Goal: Manage account settings

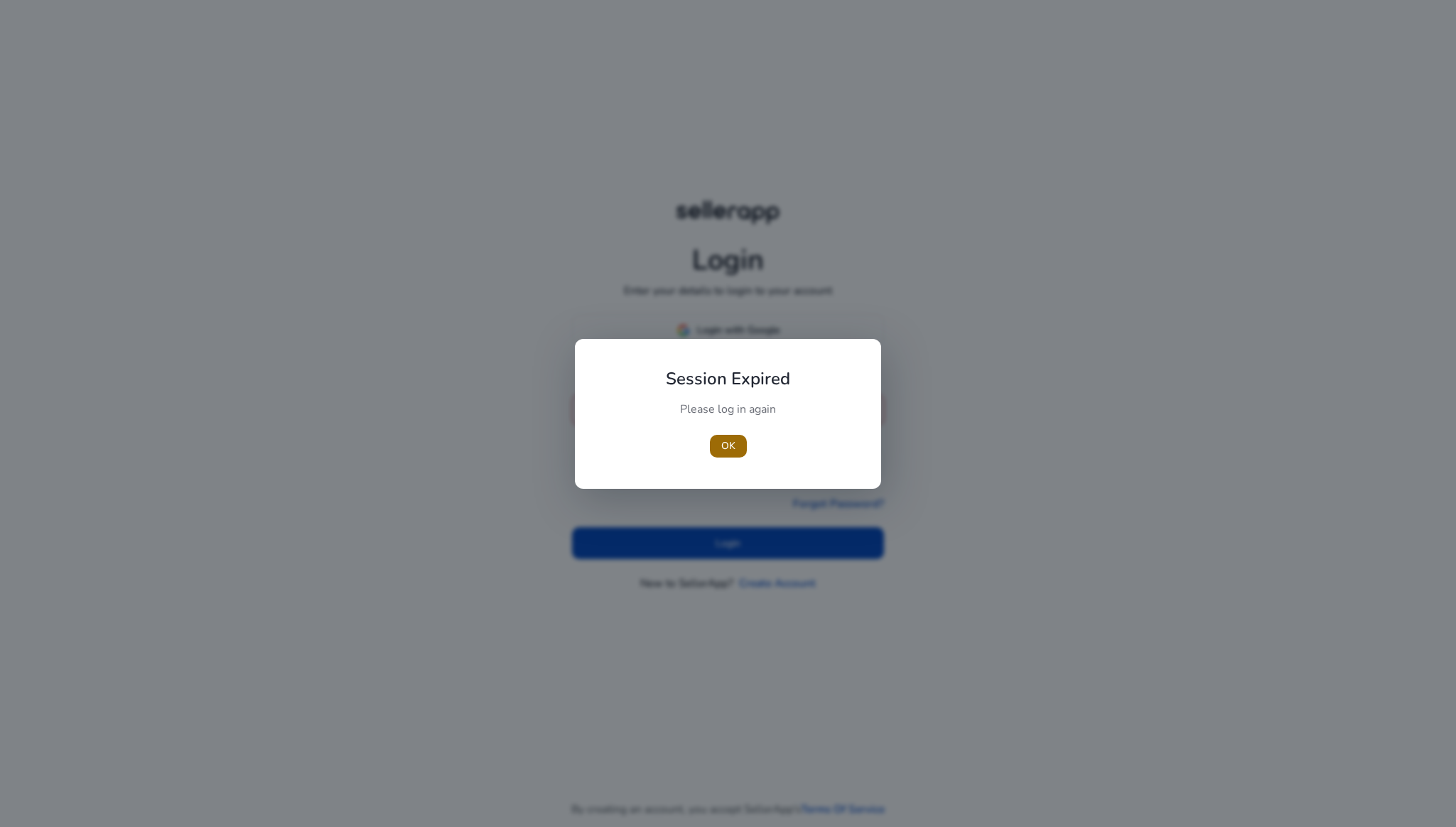
type input "**********"
click at [722, 448] on span "OK" at bounding box center [728, 445] width 15 height 15
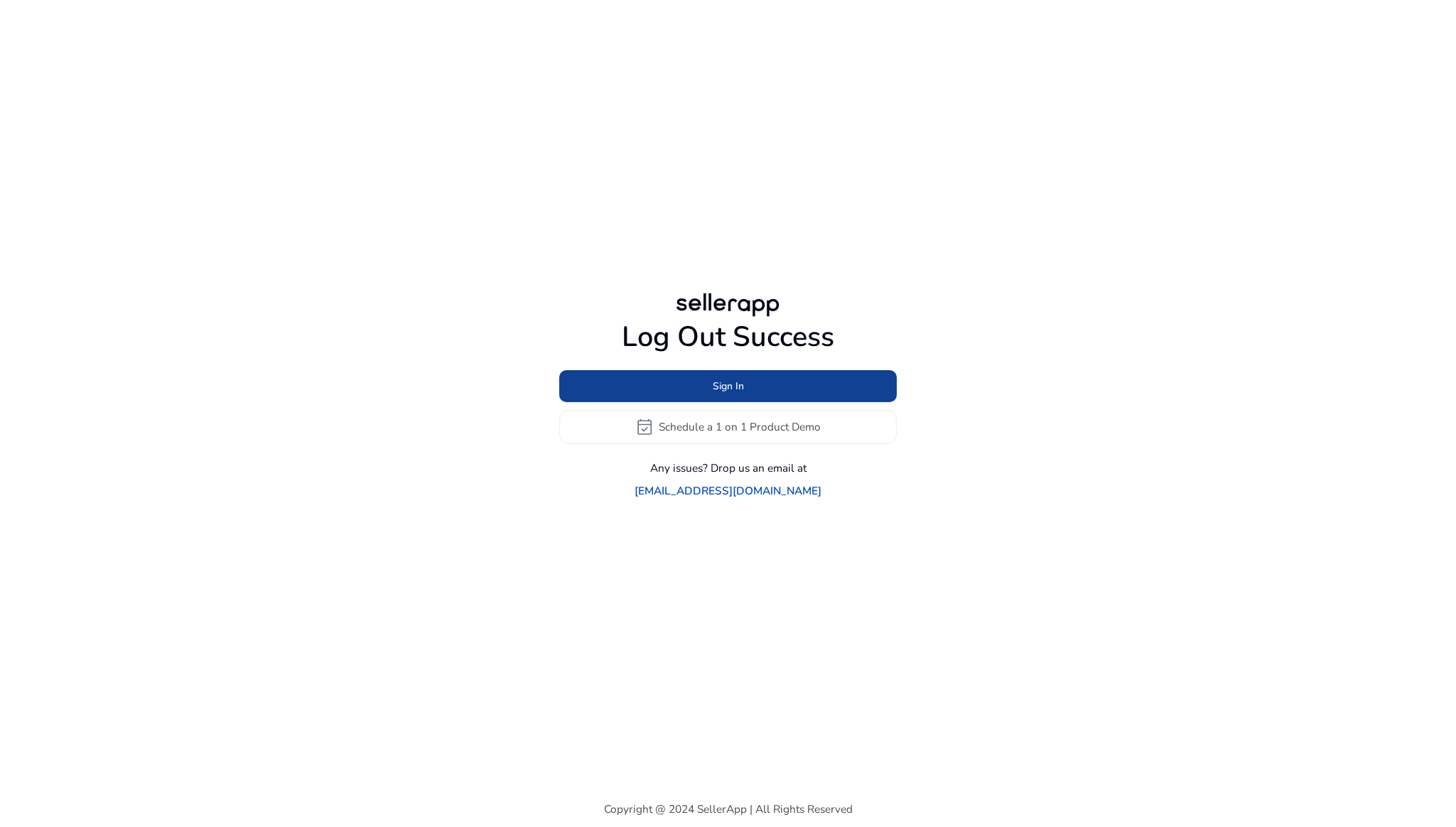
click at [714, 393] on span "Sign In" at bounding box center [728, 385] width 31 height 15
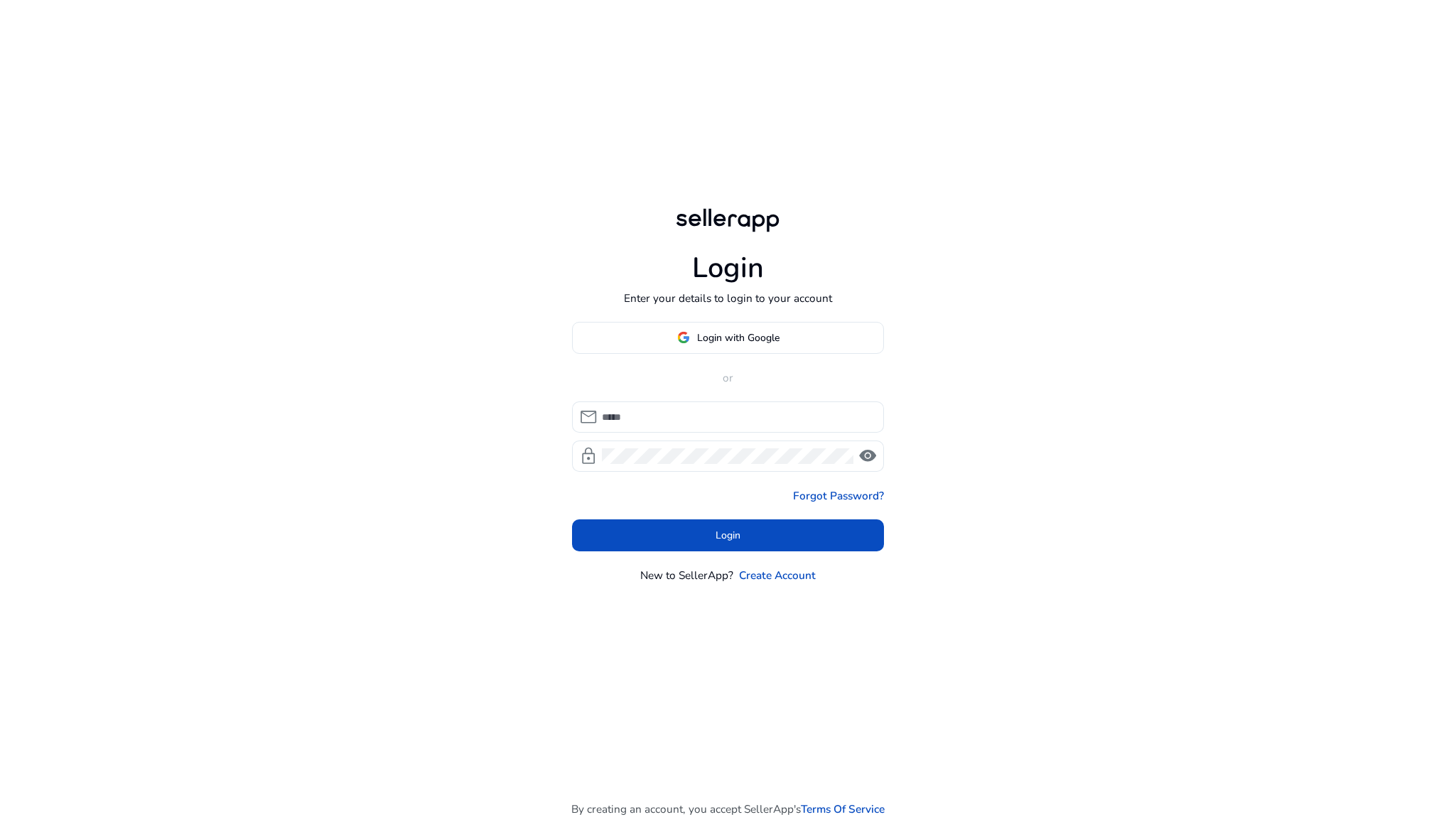
type input "**********"
click at [707, 531] on span at bounding box center [728, 535] width 313 height 34
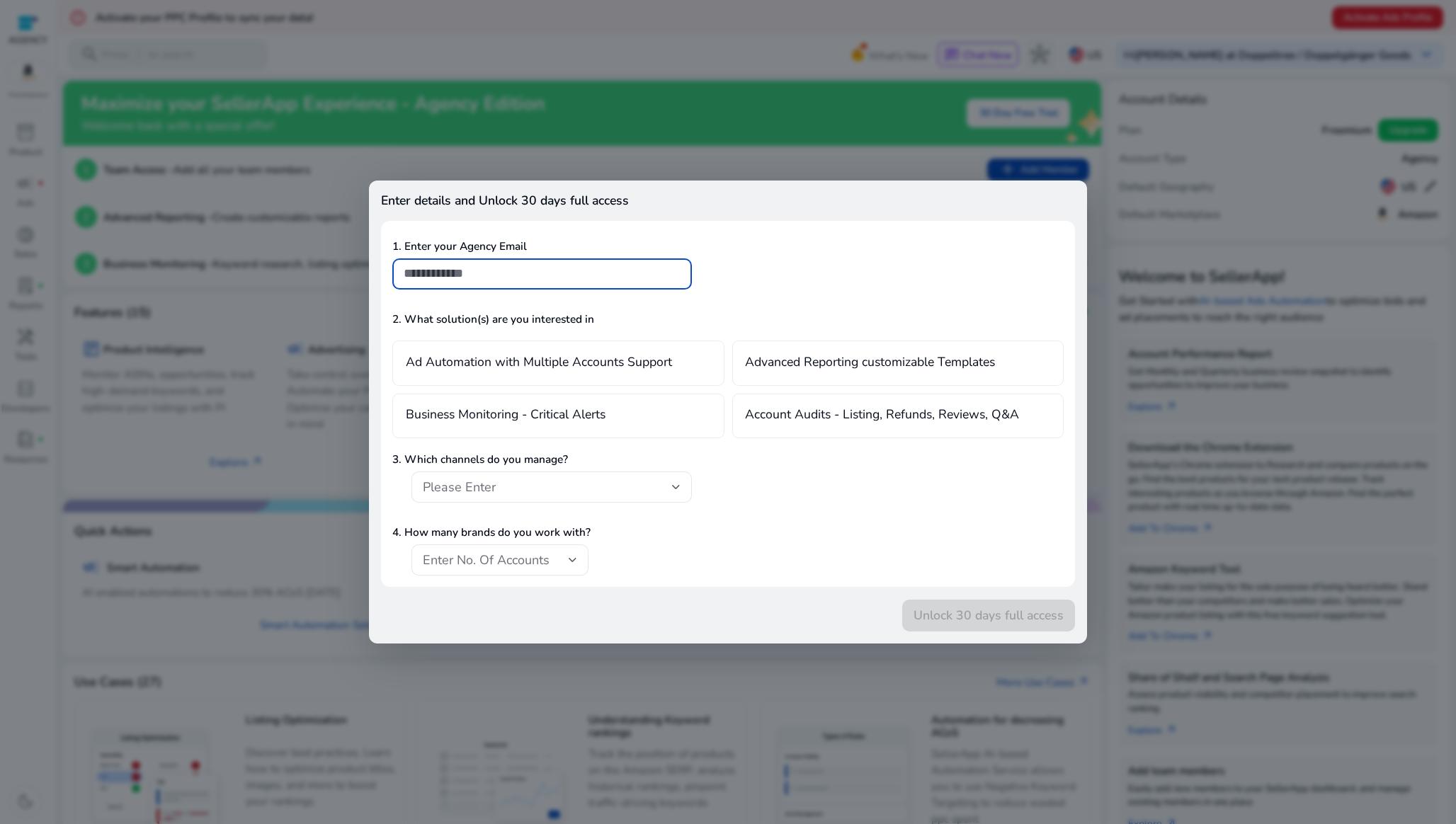
click at [643, 105] on div at bounding box center [728, 412] width 1456 height 824
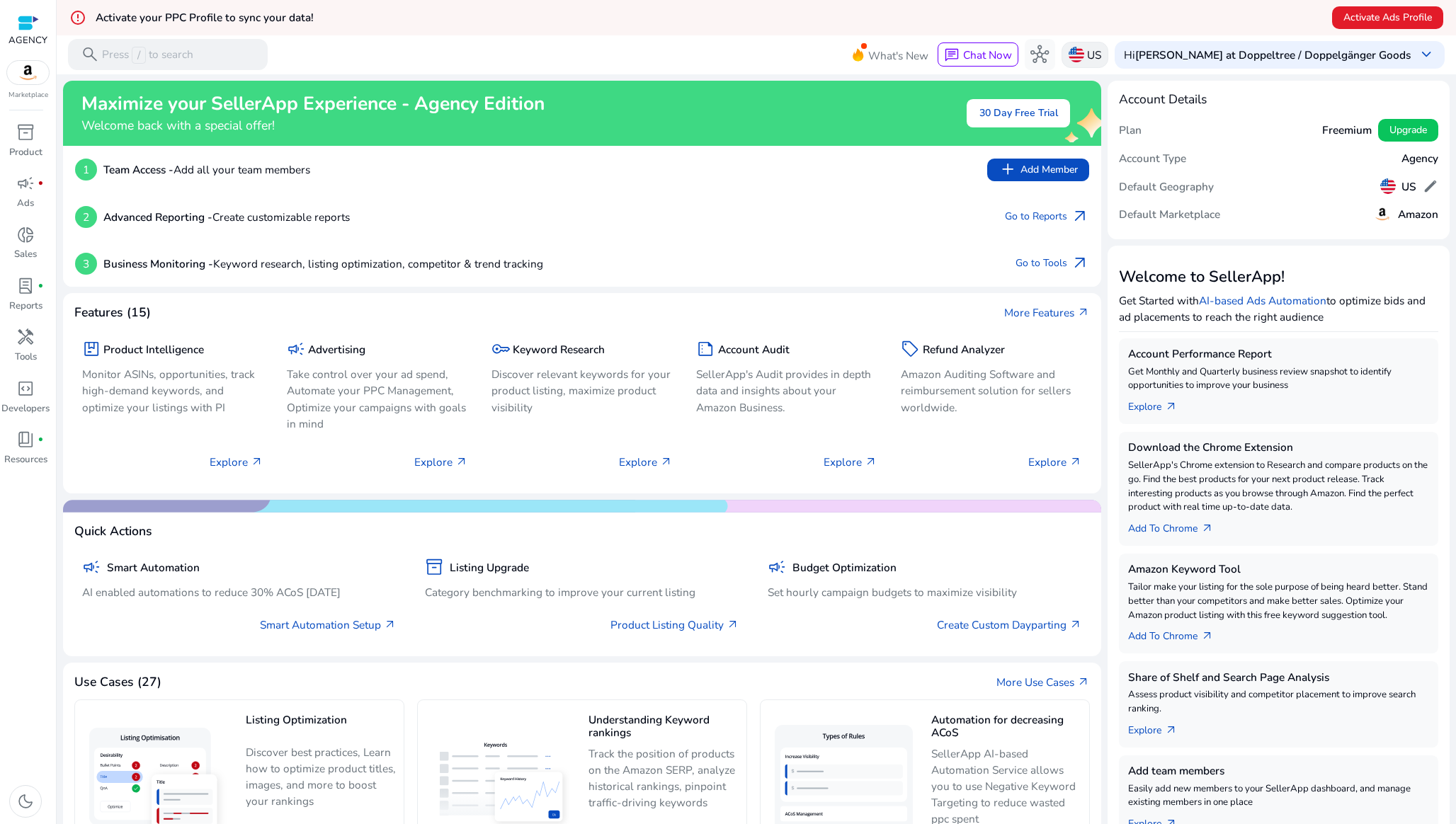
click at [1108, 51] on div "US" at bounding box center [1085, 55] width 47 height 26
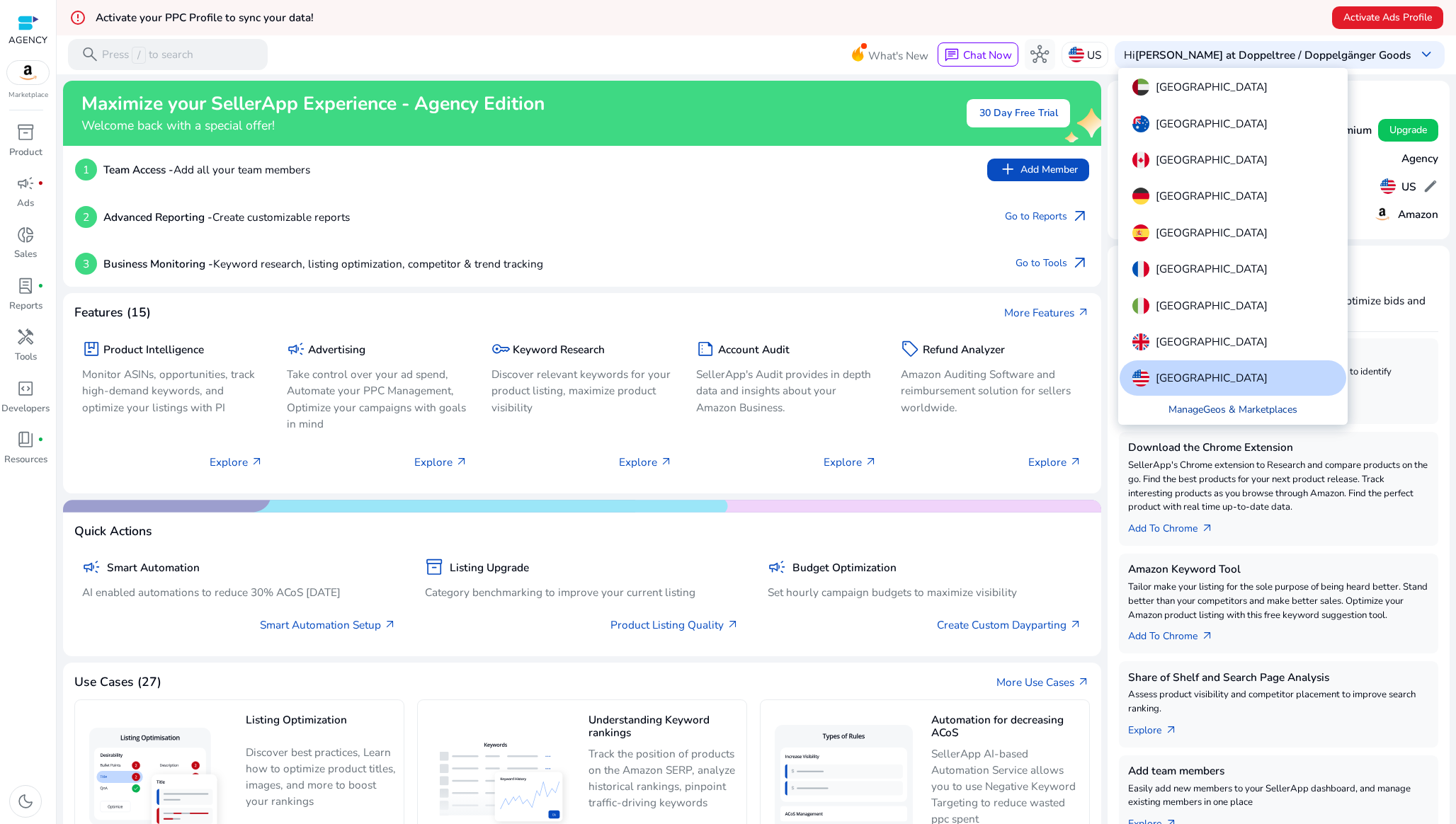
click at [1232, 405] on link "Manage Geos & Marketplaces" at bounding box center [1234, 409] width 154 height 28
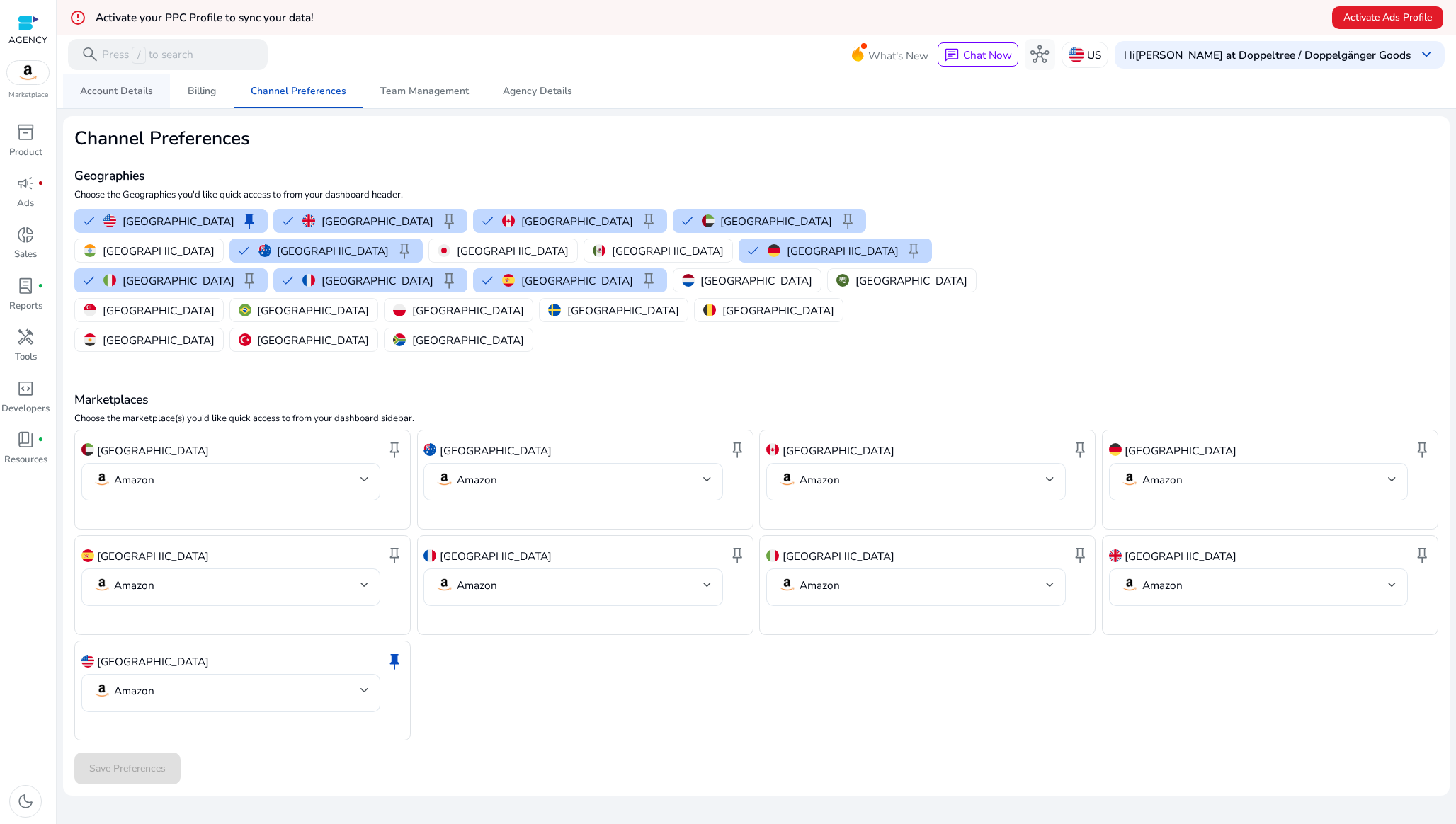
click at [135, 92] on span "Account Details" at bounding box center [116, 92] width 73 height 10
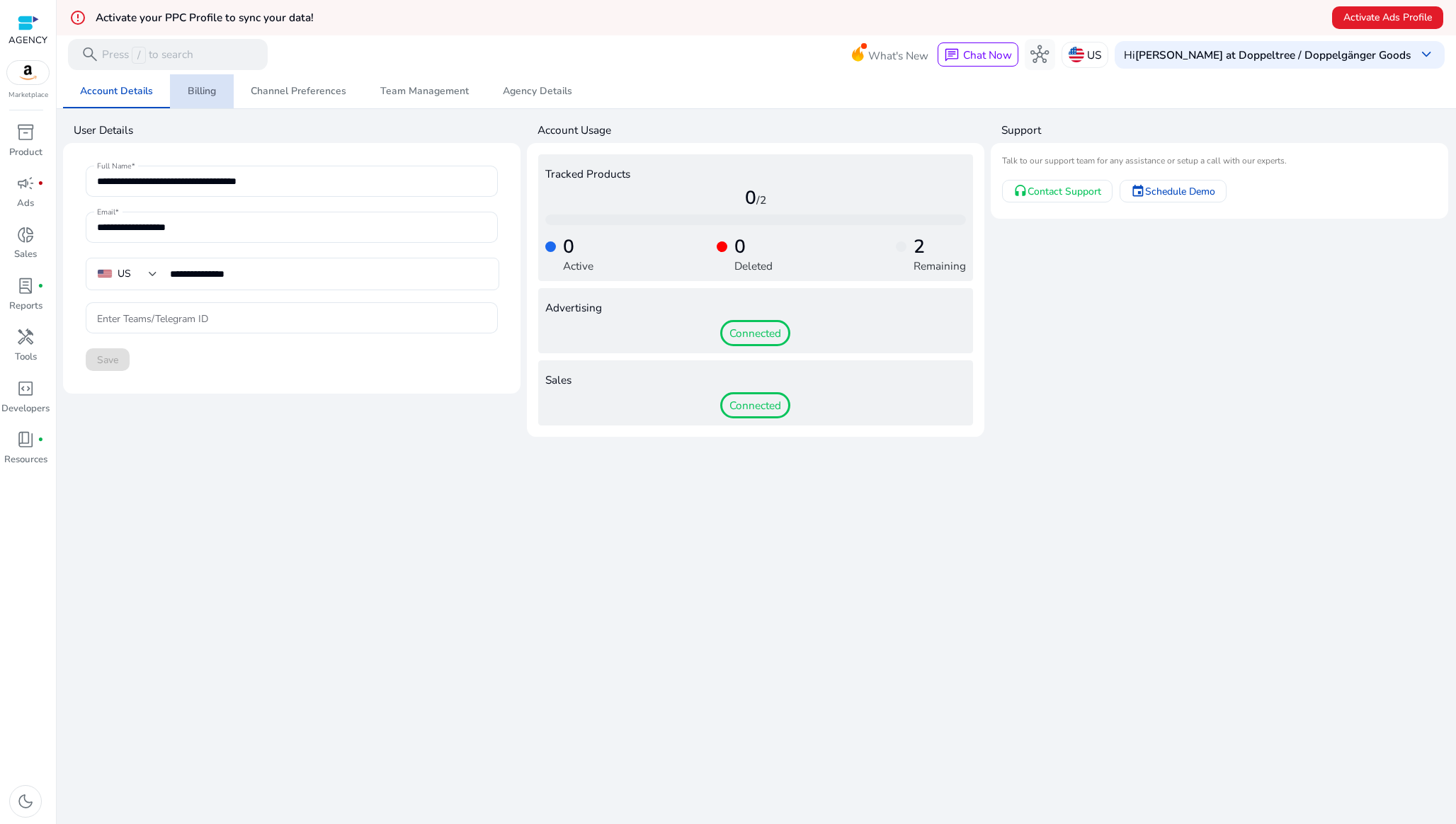
click at [227, 94] on link "Billing" at bounding box center [201, 91] width 63 height 34
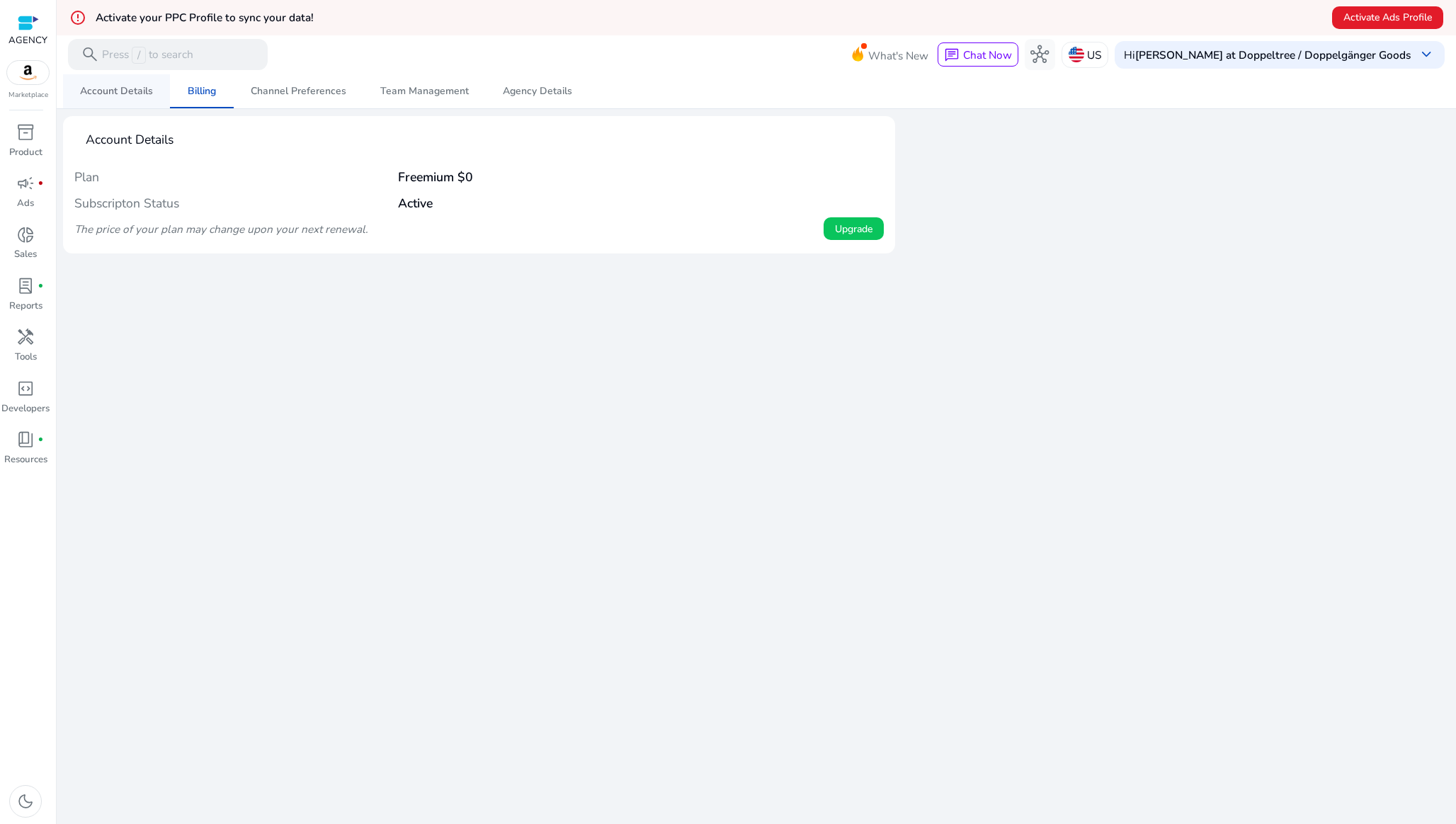
click at [157, 88] on link "Account Details" at bounding box center [117, 91] width 107 height 34
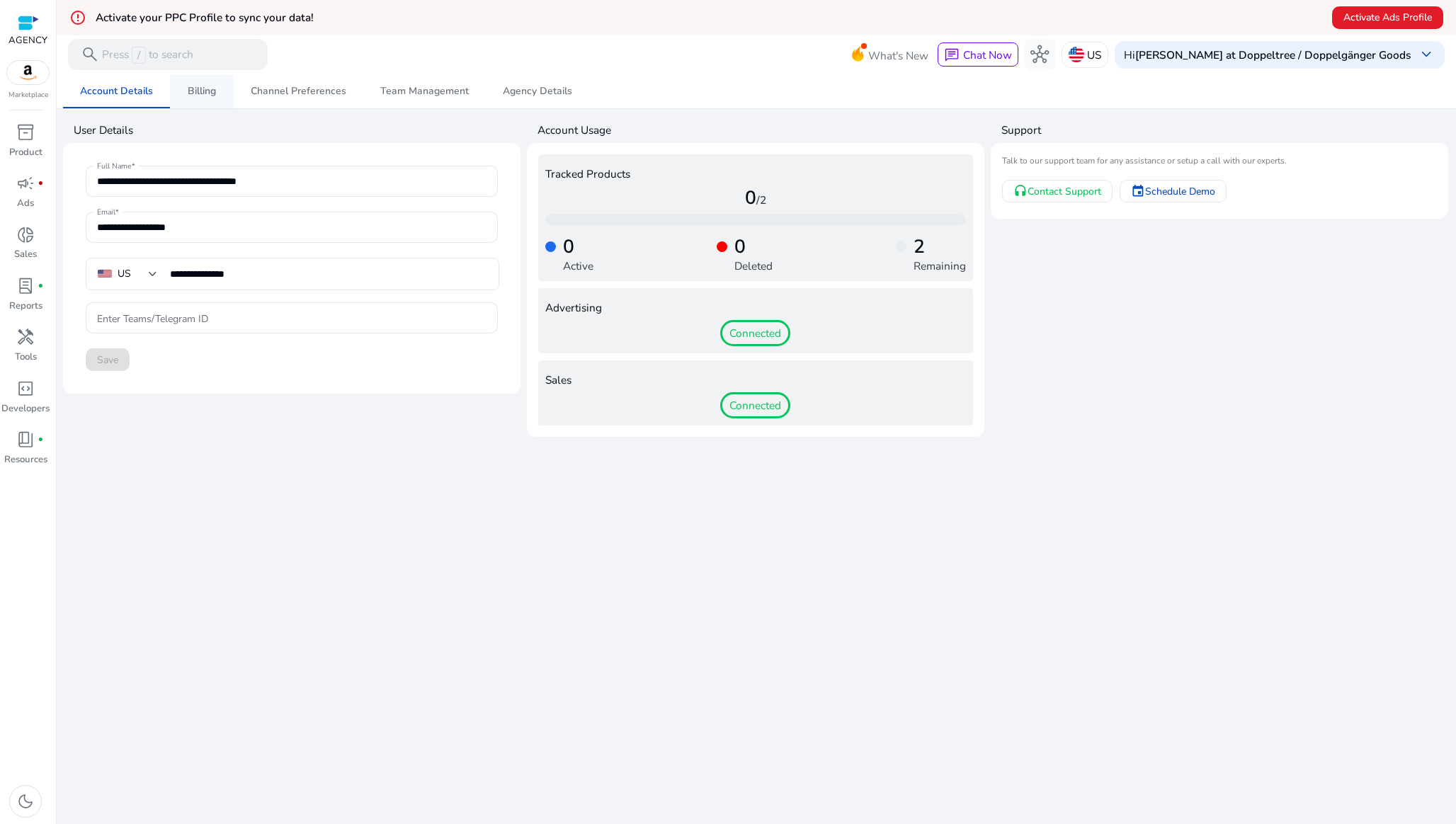
click at [229, 88] on link "Billing" at bounding box center [201, 91] width 63 height 34
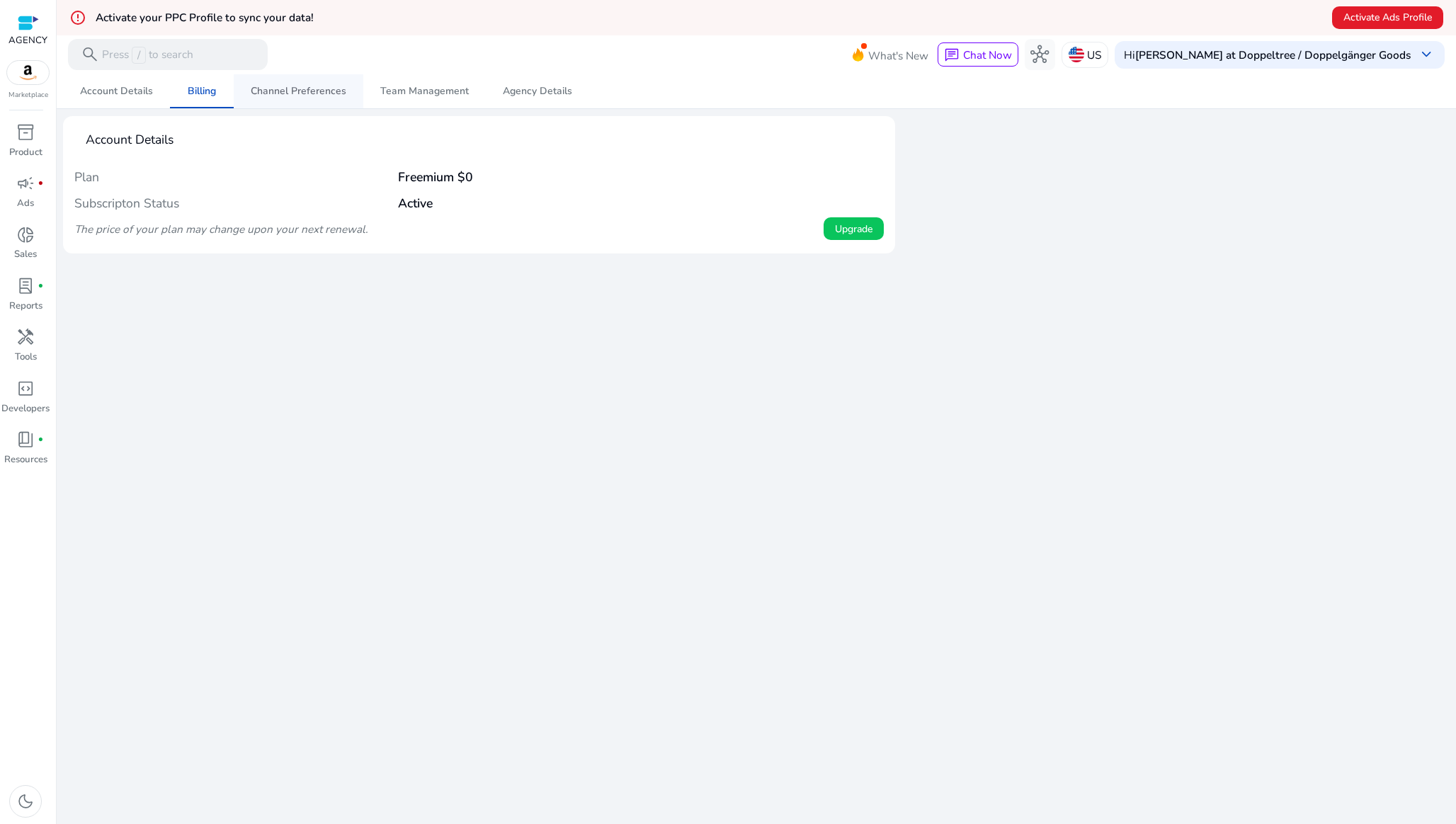
click at [279, 92] on span "Channel Preferences" at bounding box center [298, 92] width 96 height 10
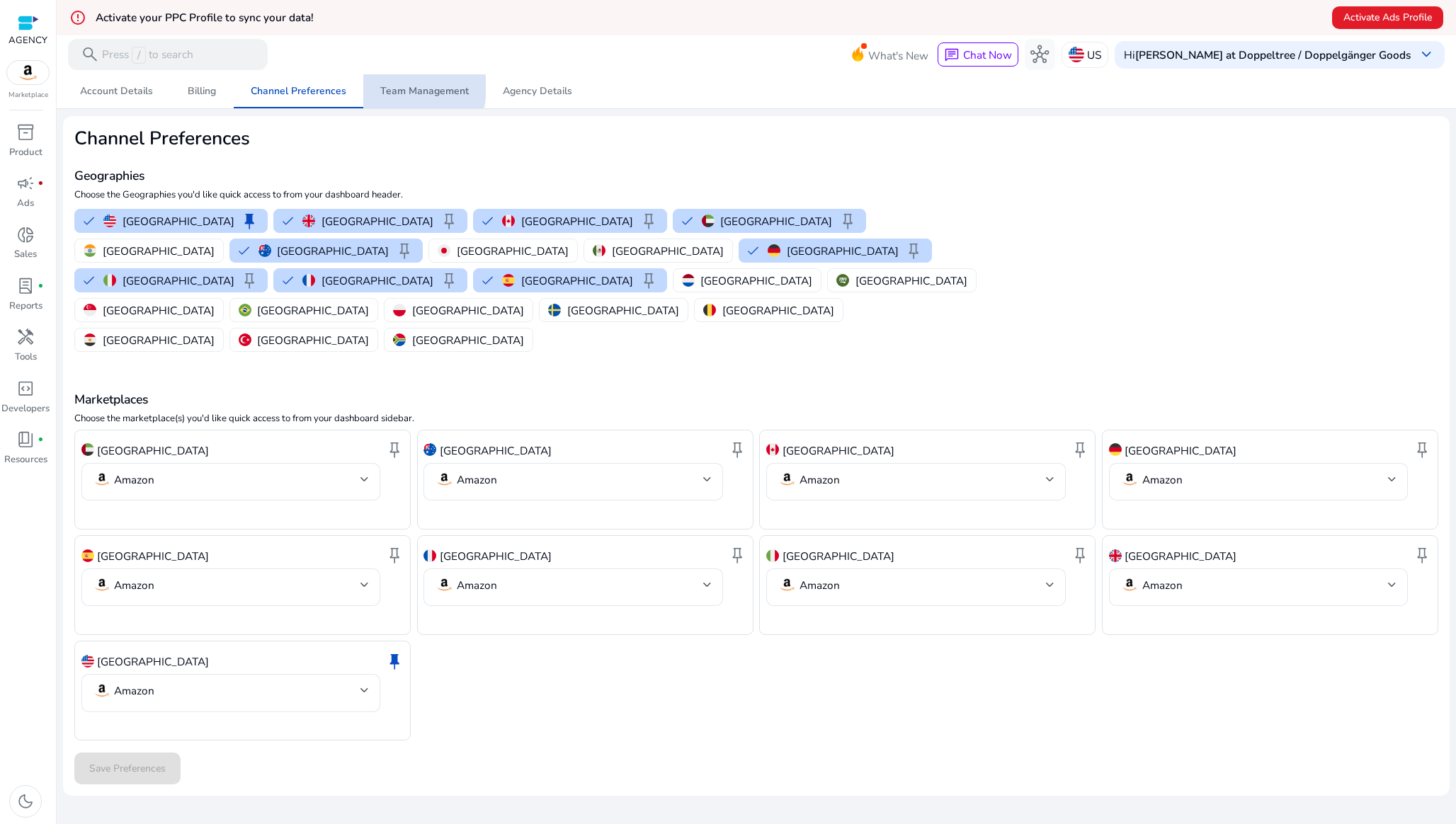
click at [399, 87] on span "Team Management" at bounding box center [424, 92] width 89 height 10
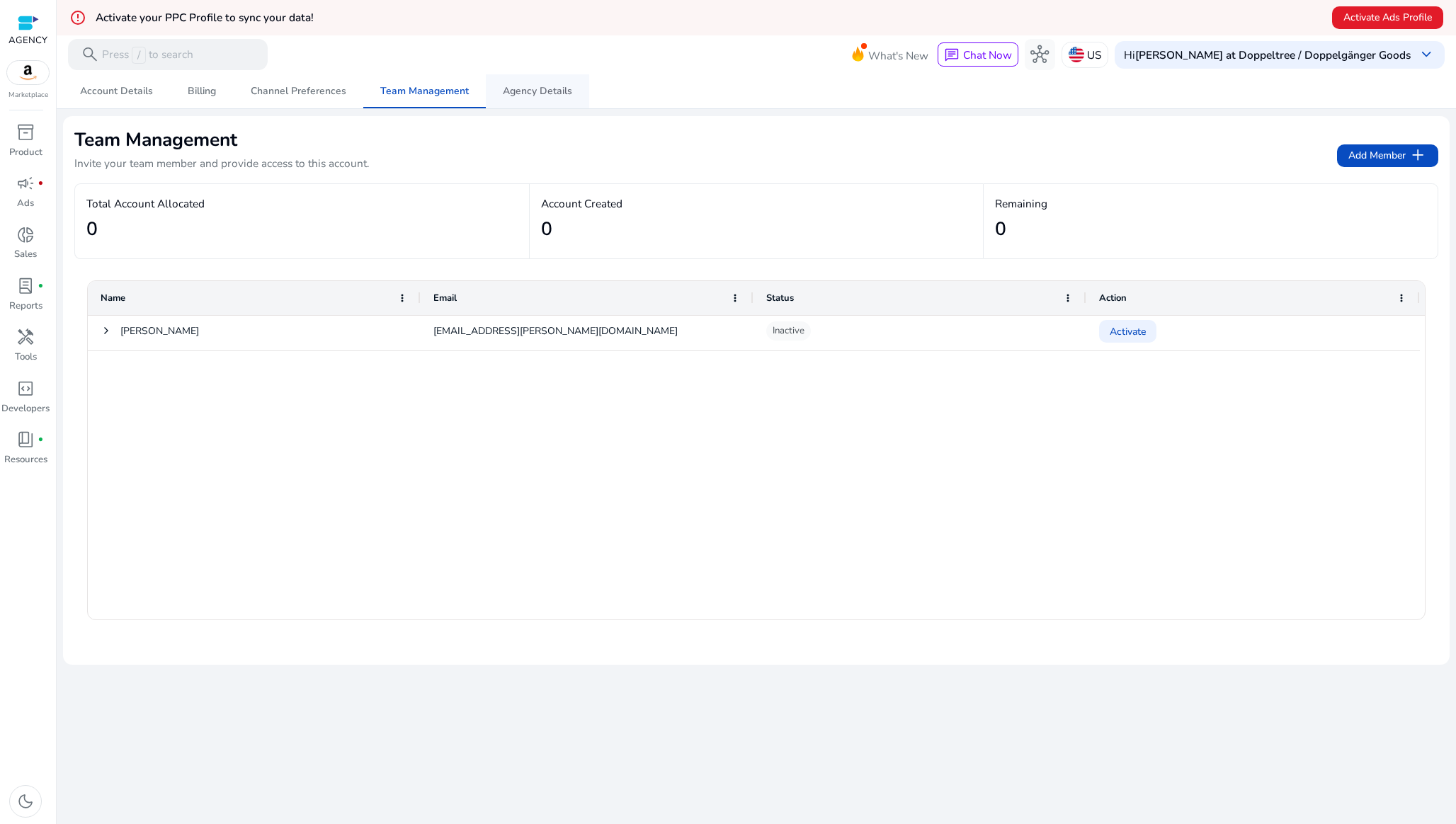
click at [517, 95] on span "Agency Details" at bounding box center [537, 92] width 69 height 10
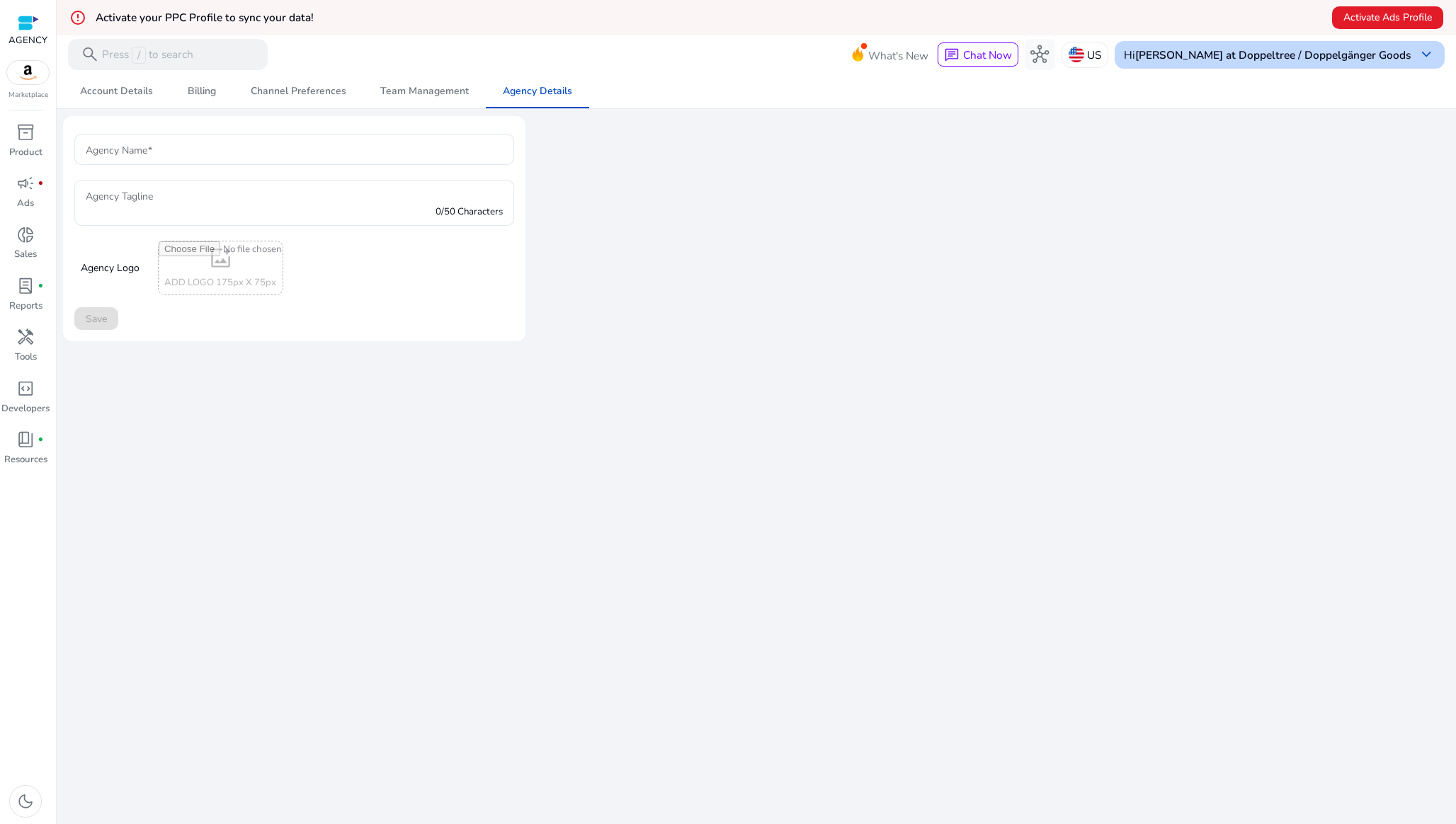
click at [1264, 55] on b "[PERSON_NAME] at Doppeltree / Doppelgänger Goods" at bounding box center [1273, 55] width 276 height 15
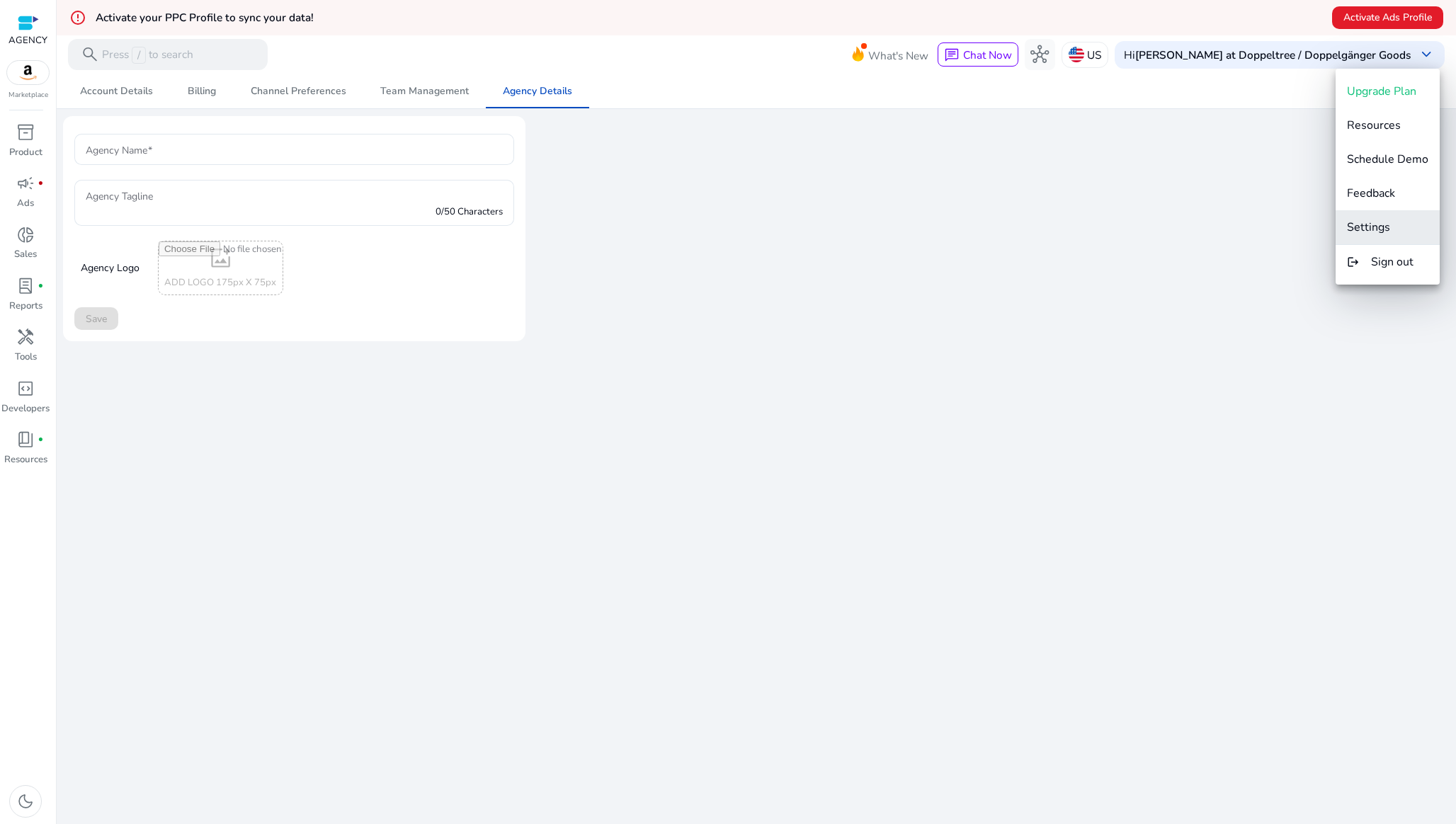
click at [1361, 229] on span "Settings" at bounding box center [1368, 227] width 43 height 16
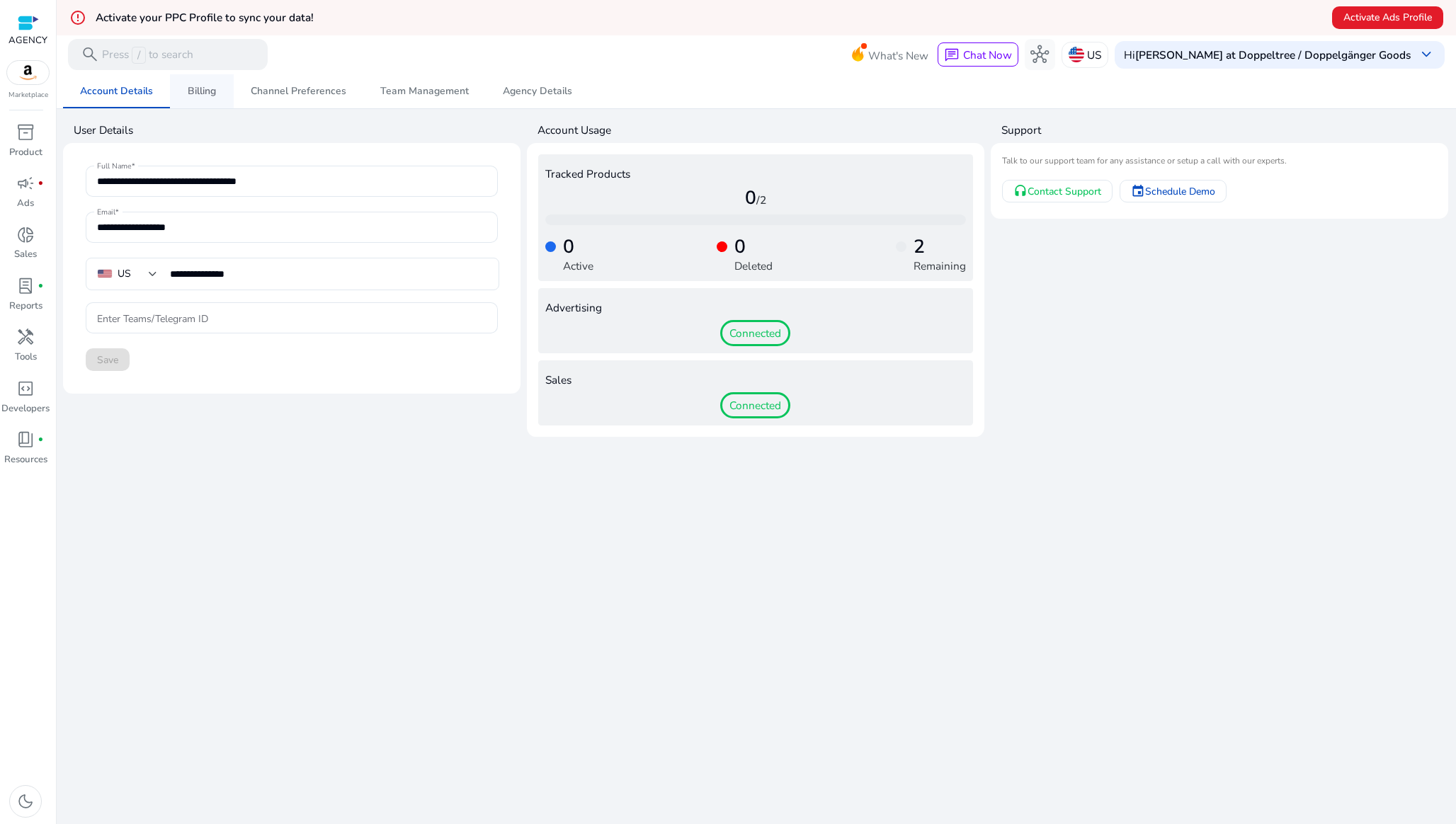
click at [204, 96] on span "Billing" at bounding box center [202, 92] width 28 height 10
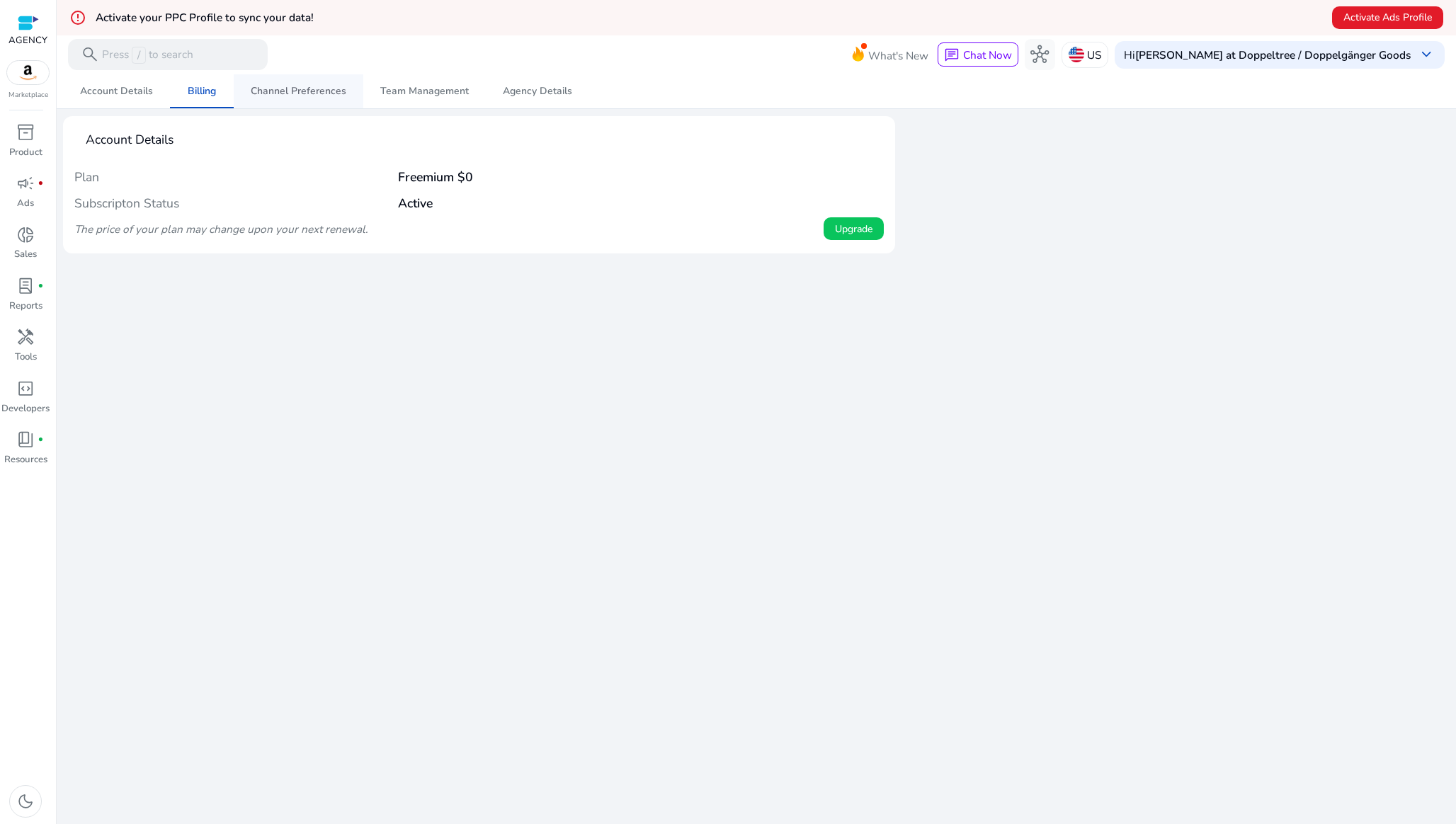
click at [320, 90] on span "Channel Preferences" at bounding box center [298, 92] width 96 height 10
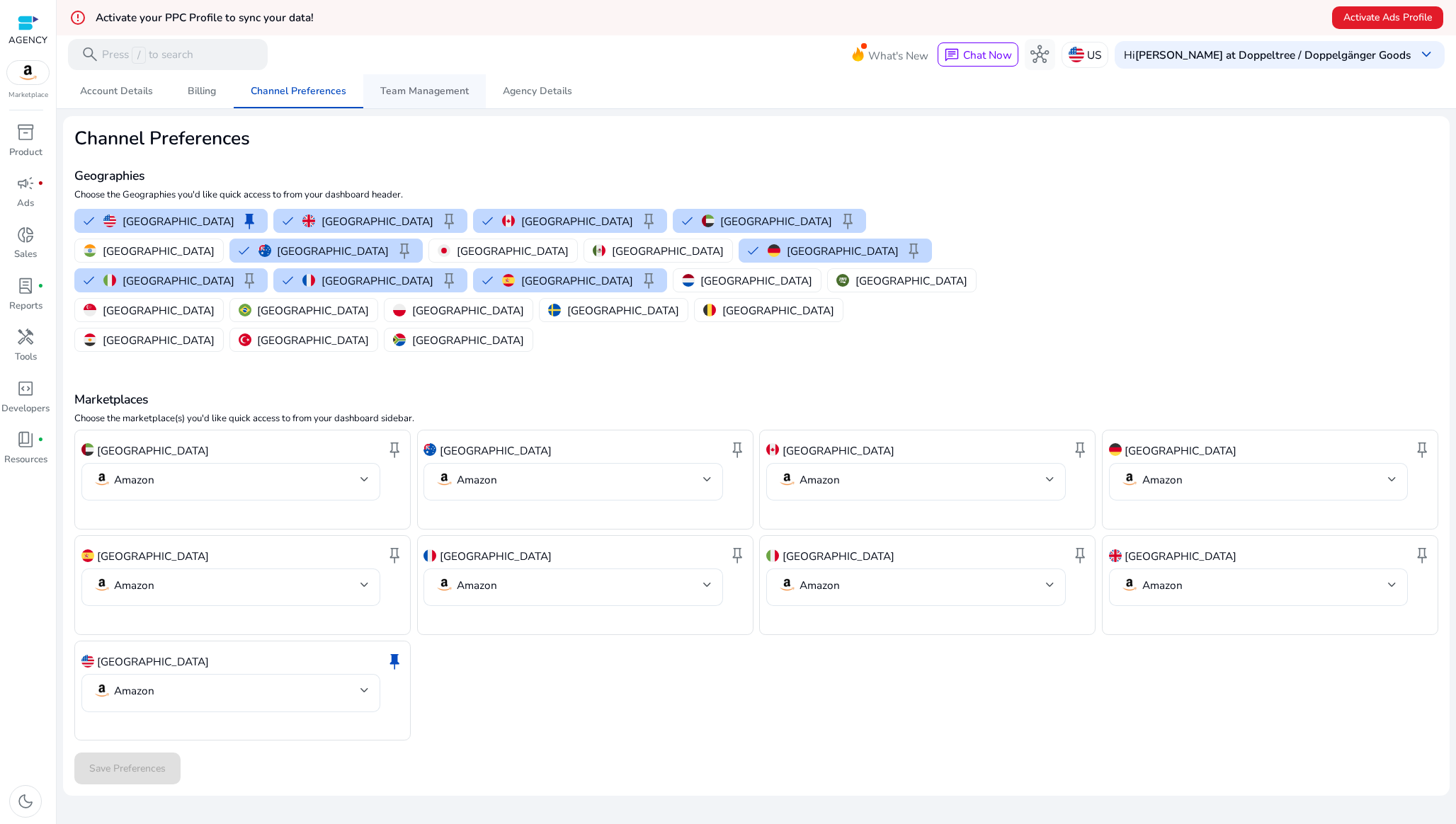
click at [421, 95] on span "Team Management" at bounding box center [424, 92] width 89 height 10
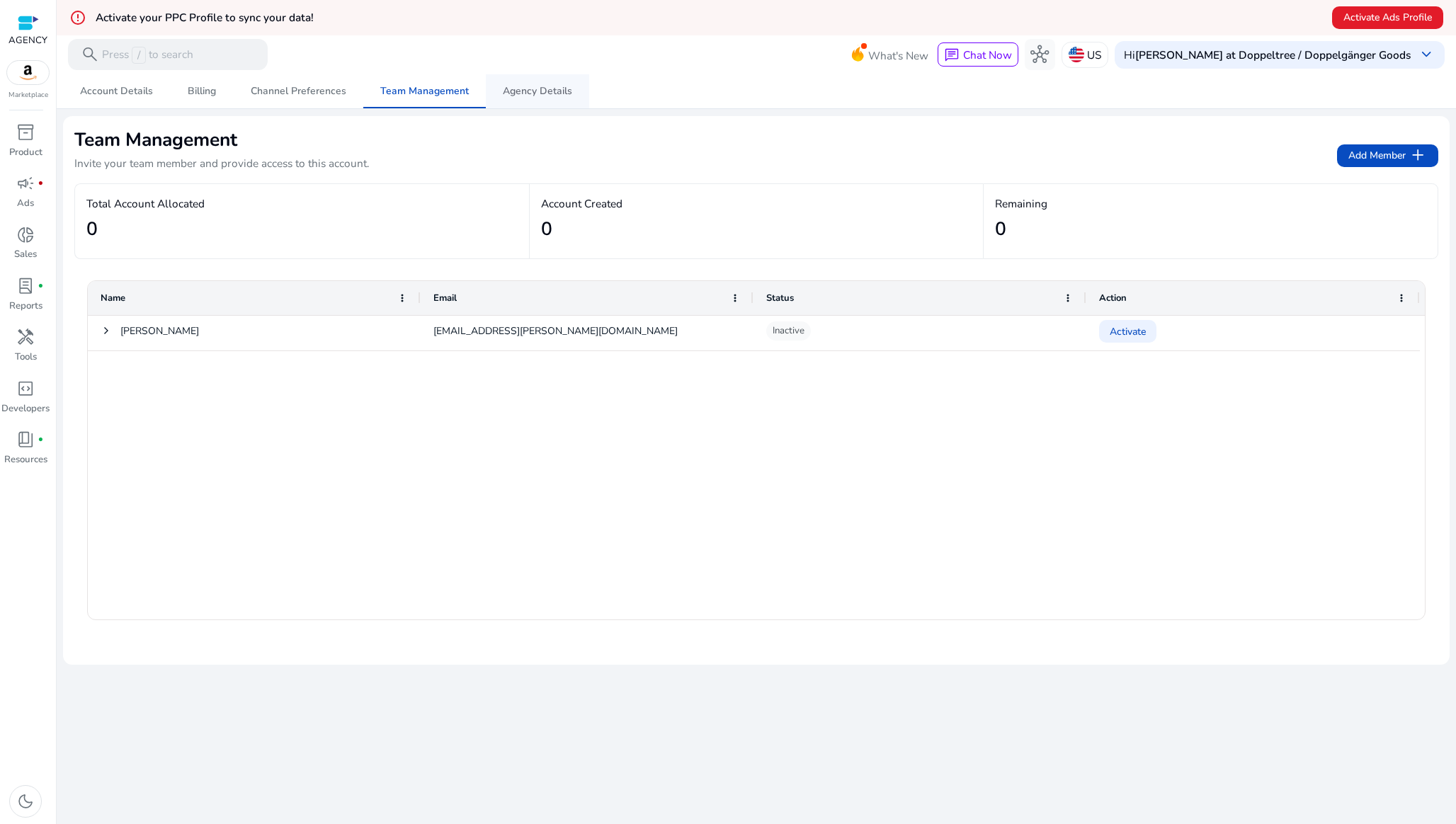
click at [512, 94] on span "Agency Details" at bounding box center [537, 92] width 69 height 10
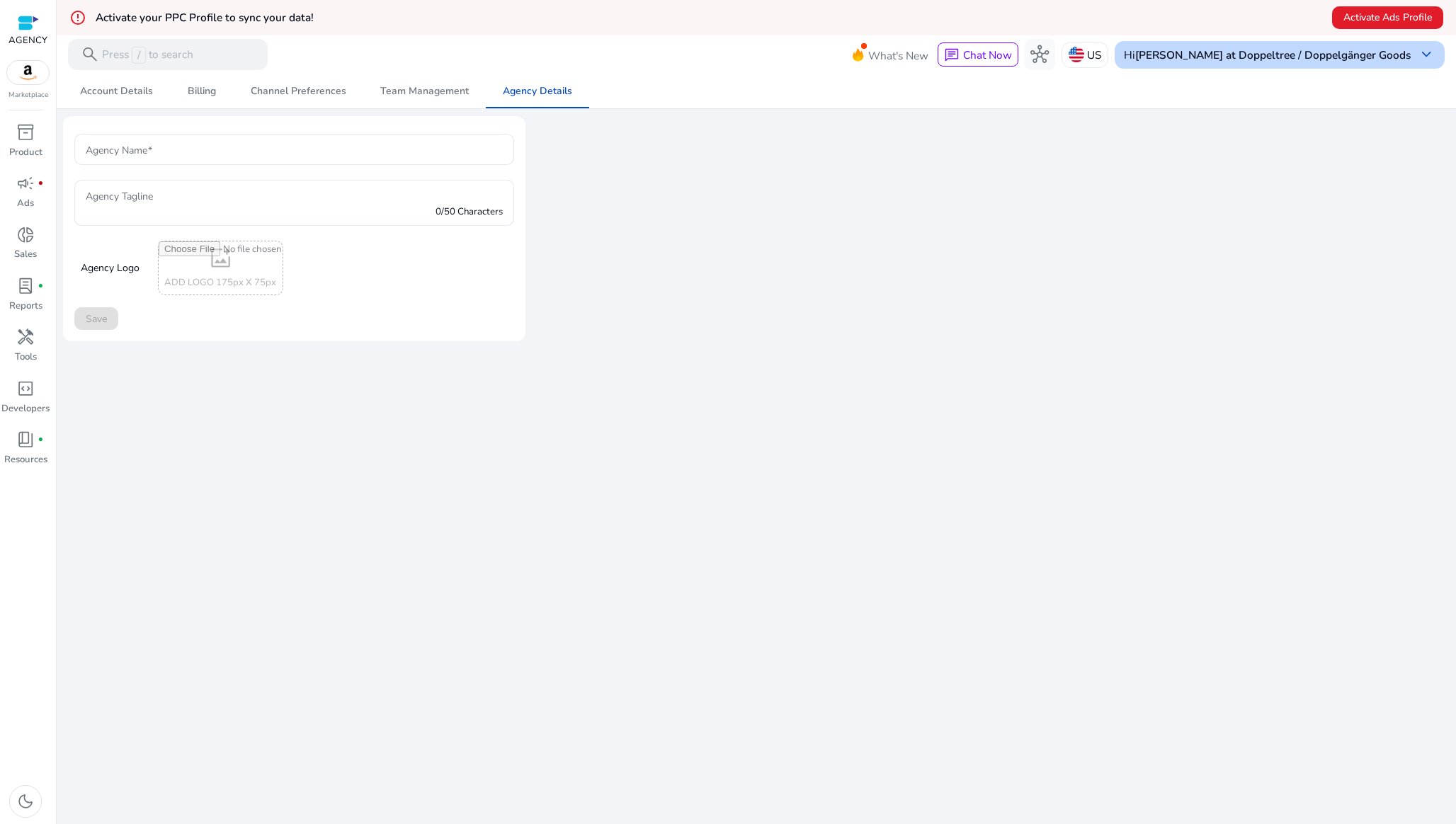
click at [1227, 51] on b "[PERSON_NAME] at Doppeltree / Doppelgänger Goods" at bounding box center [1273, 55] width 276 height 15
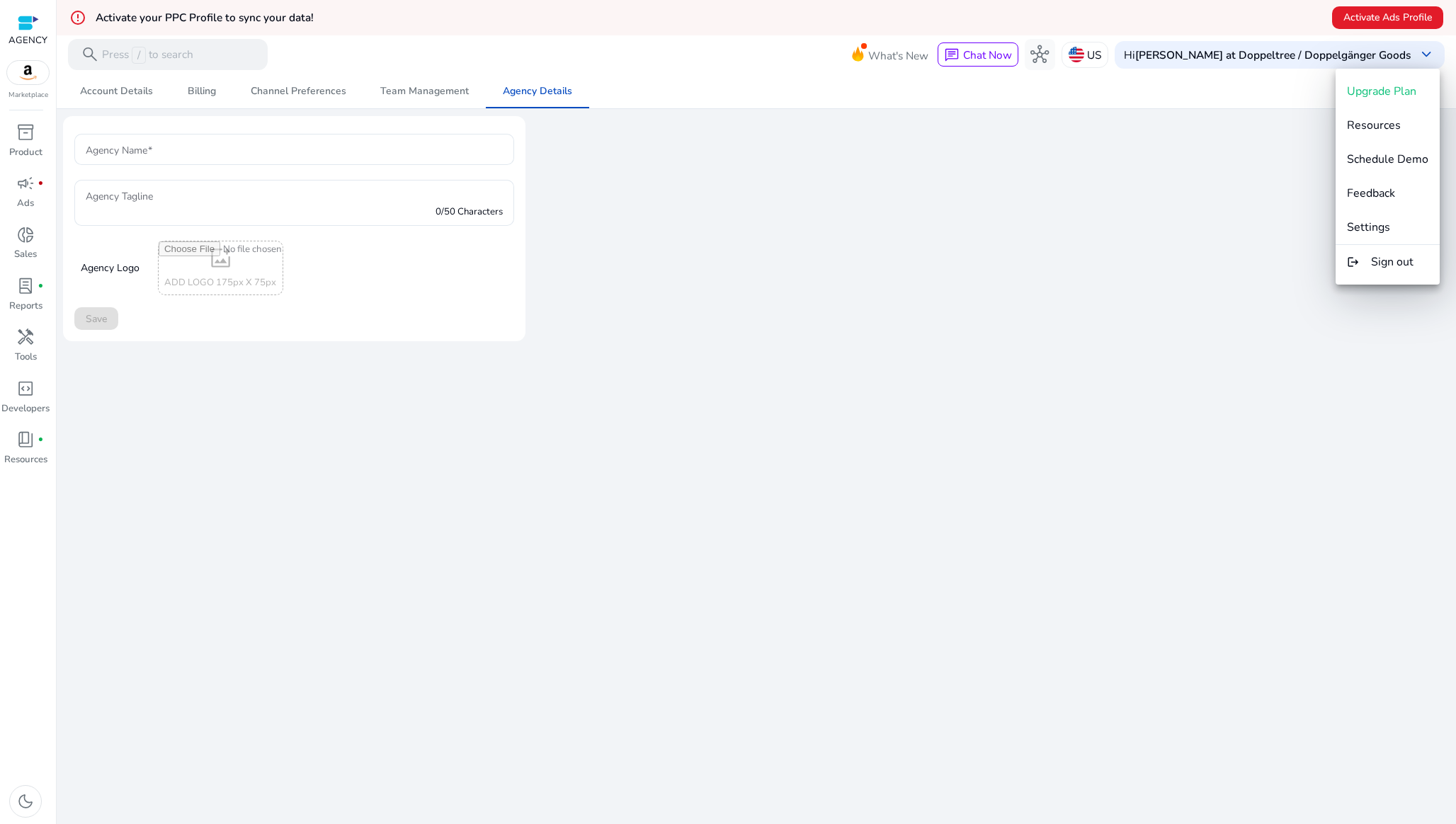
click at [1159, 60] on div at bounding box center [728, 412] width 1456 height 824
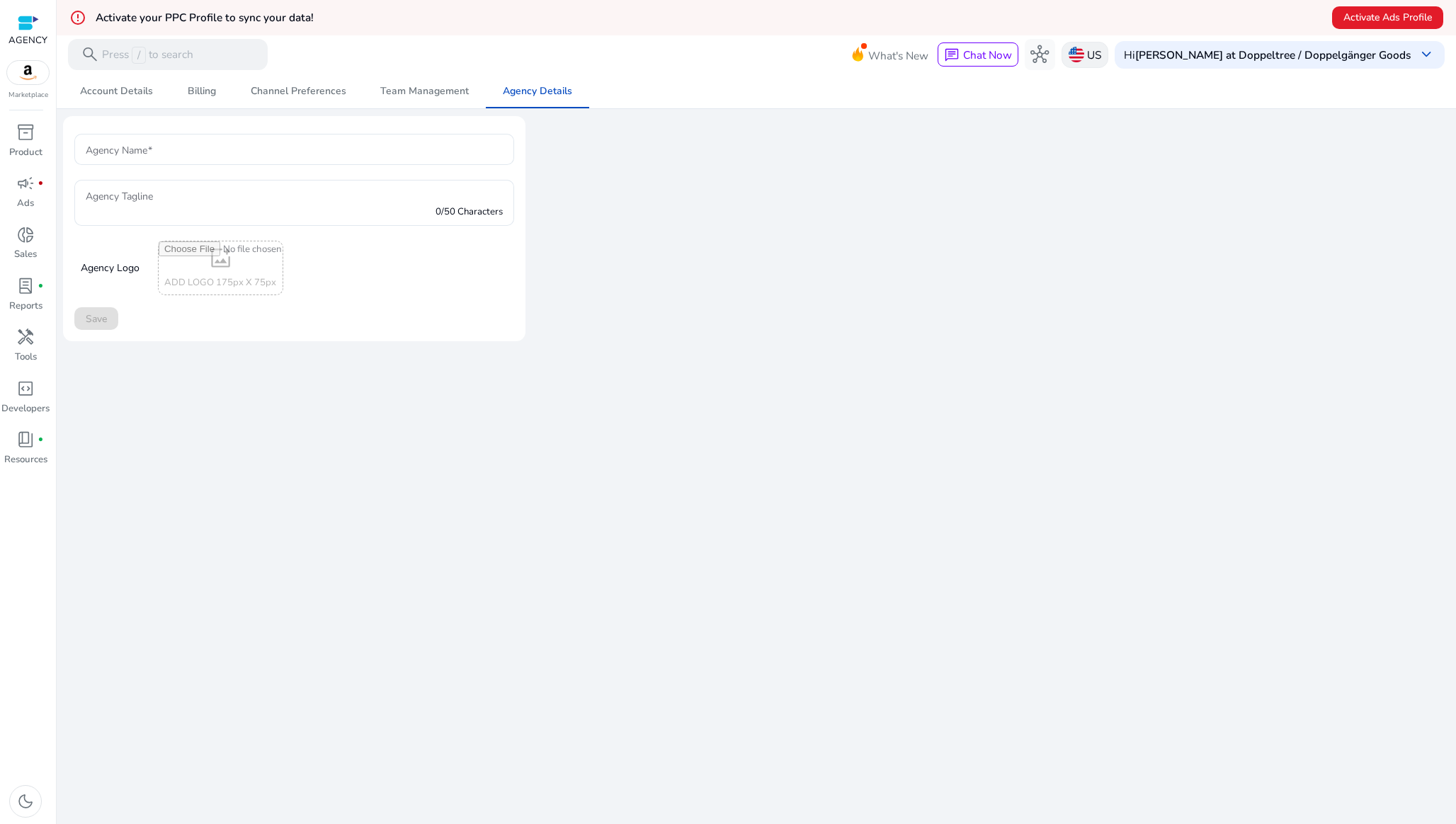
click at [1101, 56] on p "US" at bounding box center [1093, 55] width 15 height 24
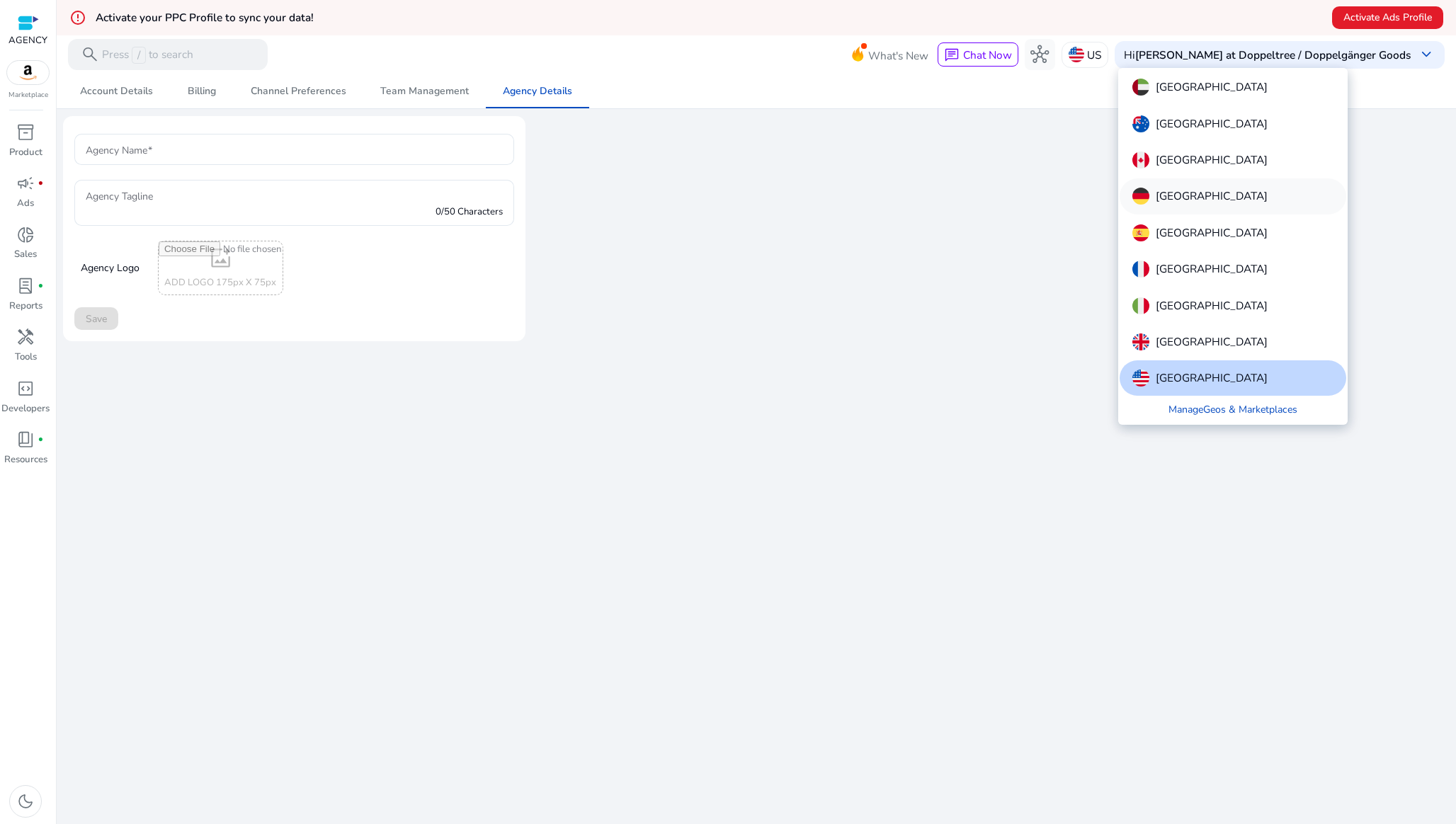
click at [1191, 193] on p "[GEOGRAPHIC_DATA]" at bounding box center [1211, 196] width 112 height 17
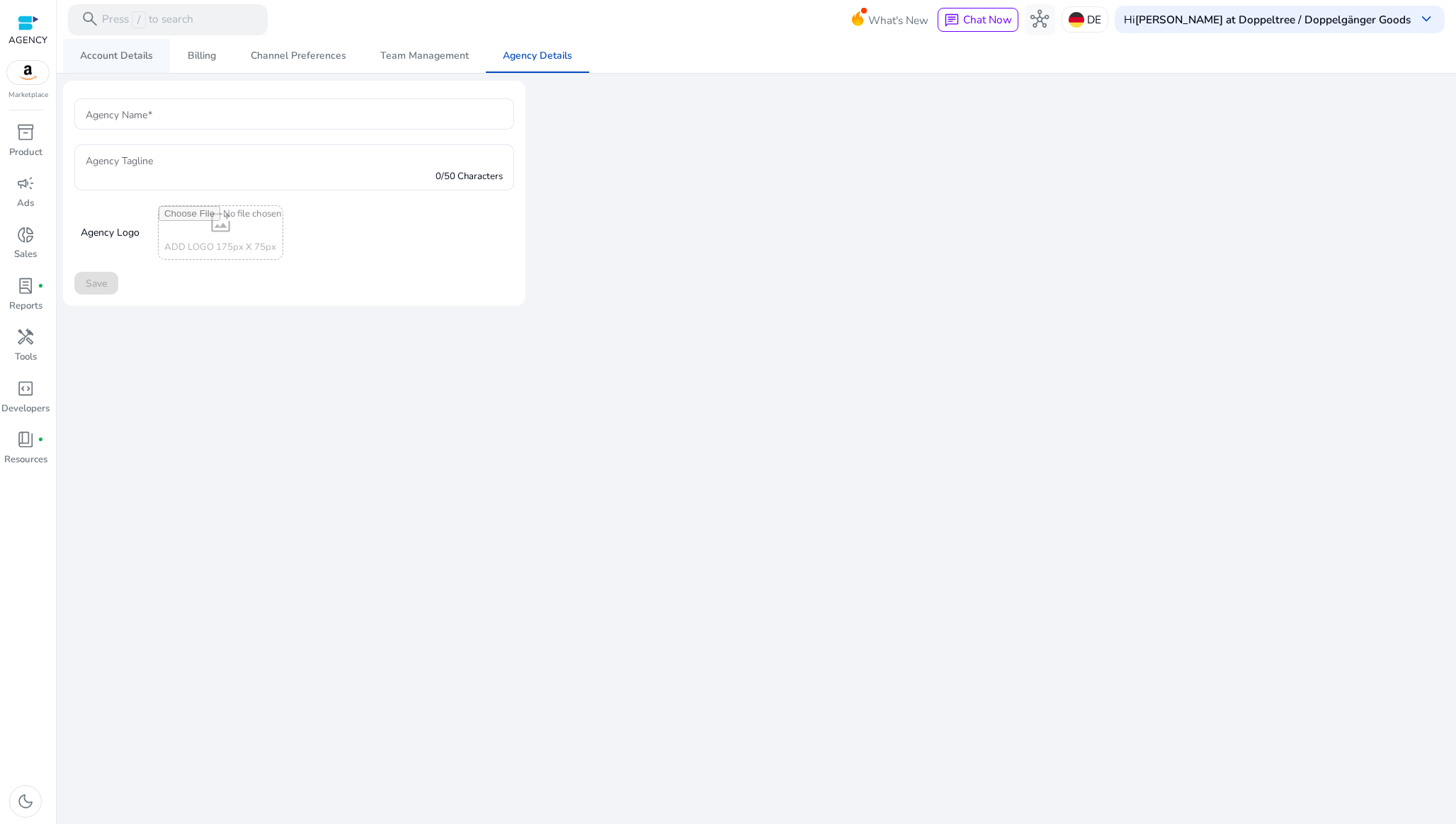
click at [126, 60] on span "Account Details" at bounding box center [116, 56] width 73 height 10
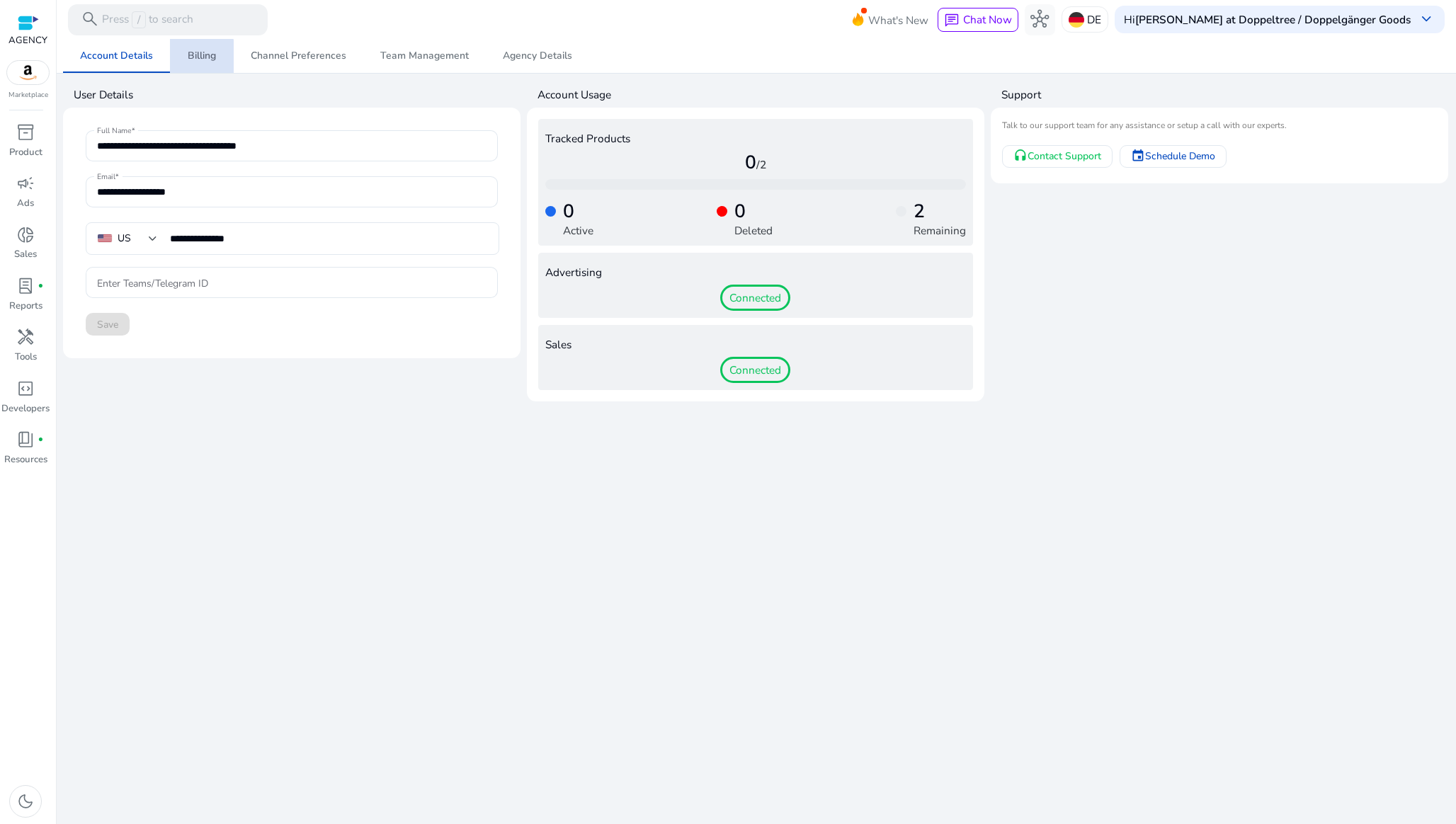
click at [177, 58] on link "Billing" at bounding box center [201, 56] width 63 height 34
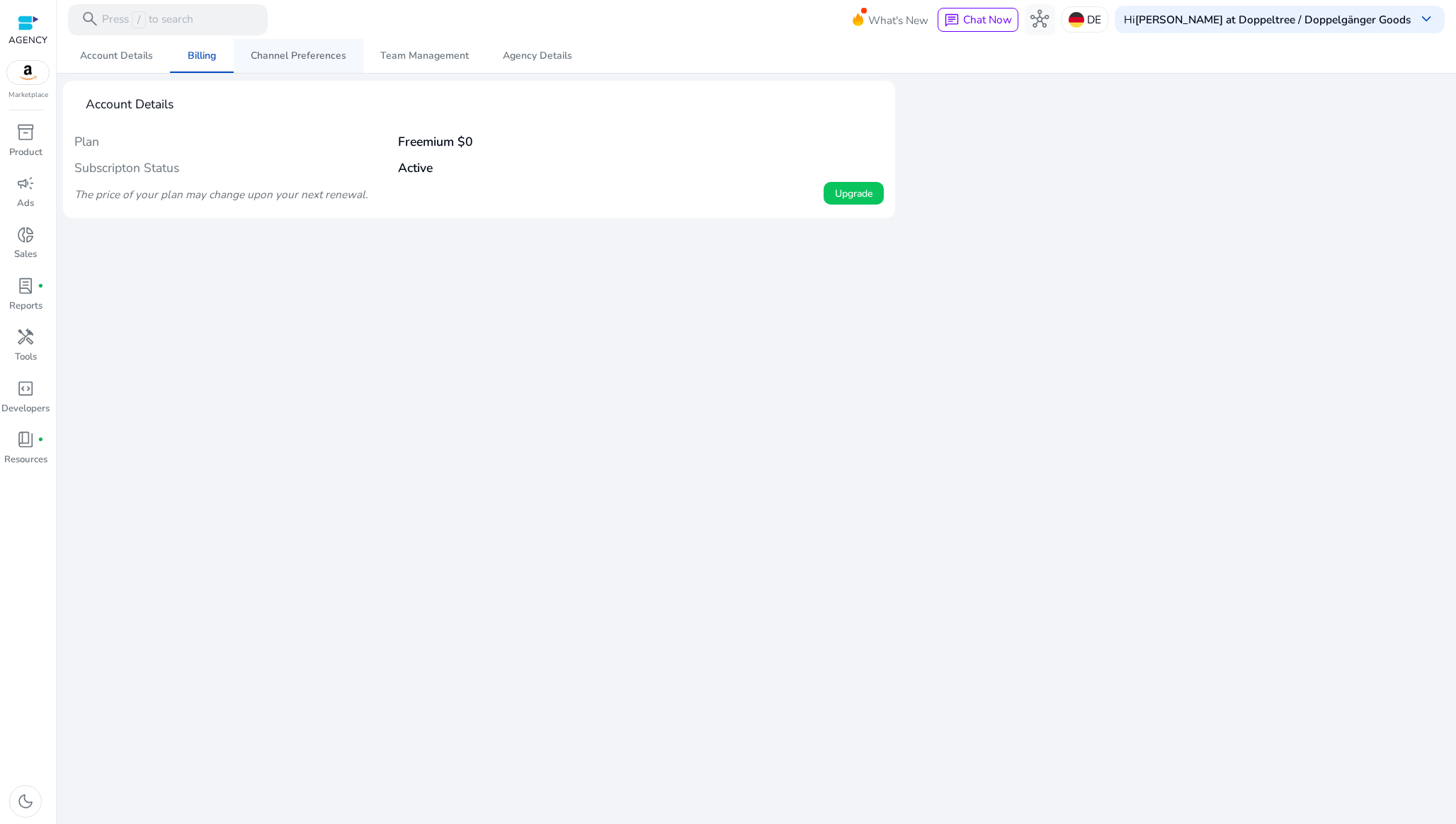
click at [282, 55] on span "Channel Preferences" at bounding box center [298, 56] width 96 height 10
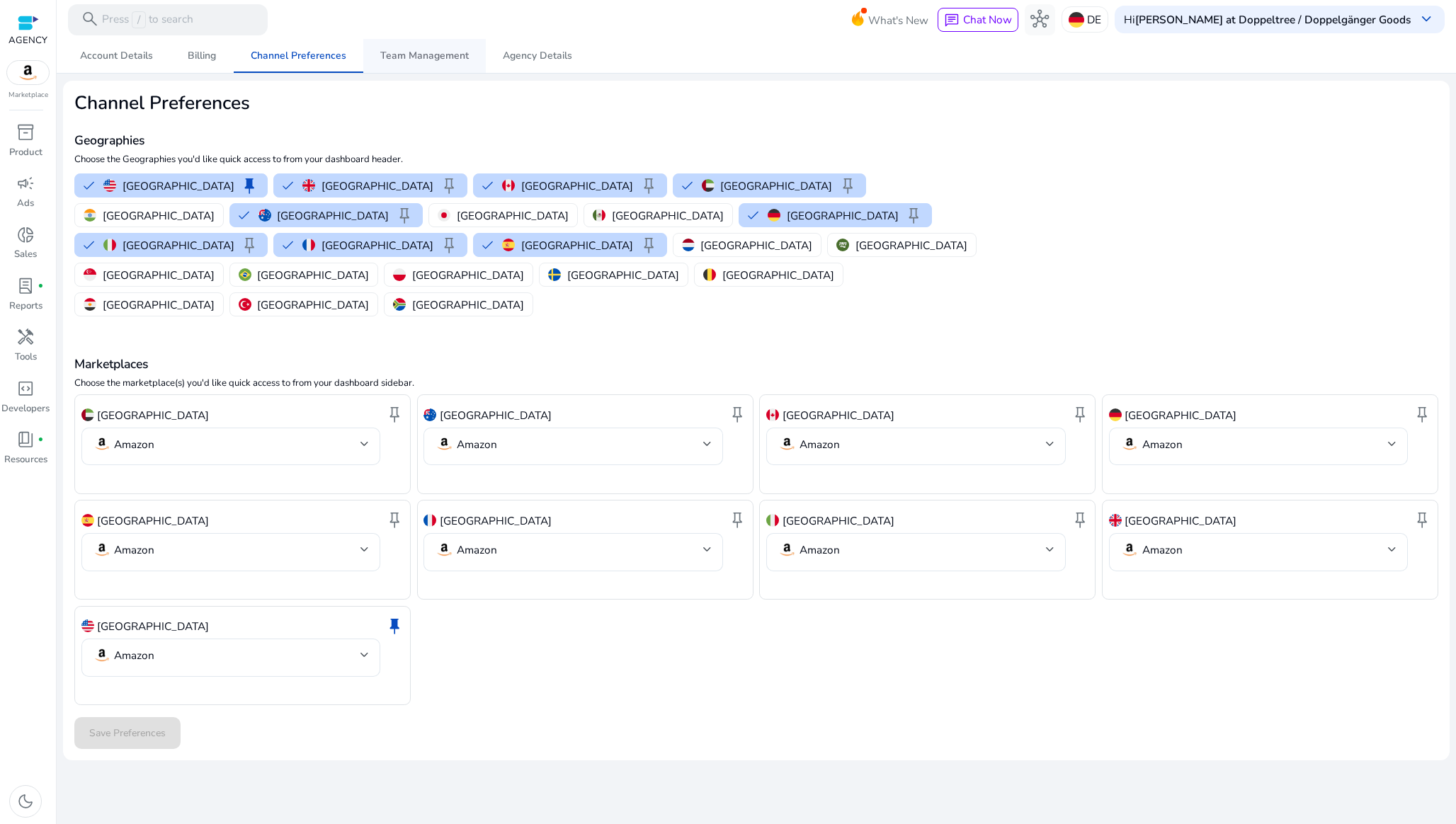
click at [413, 63] on span "Team Management" at bounding box center [424, 56] width 89 height 34
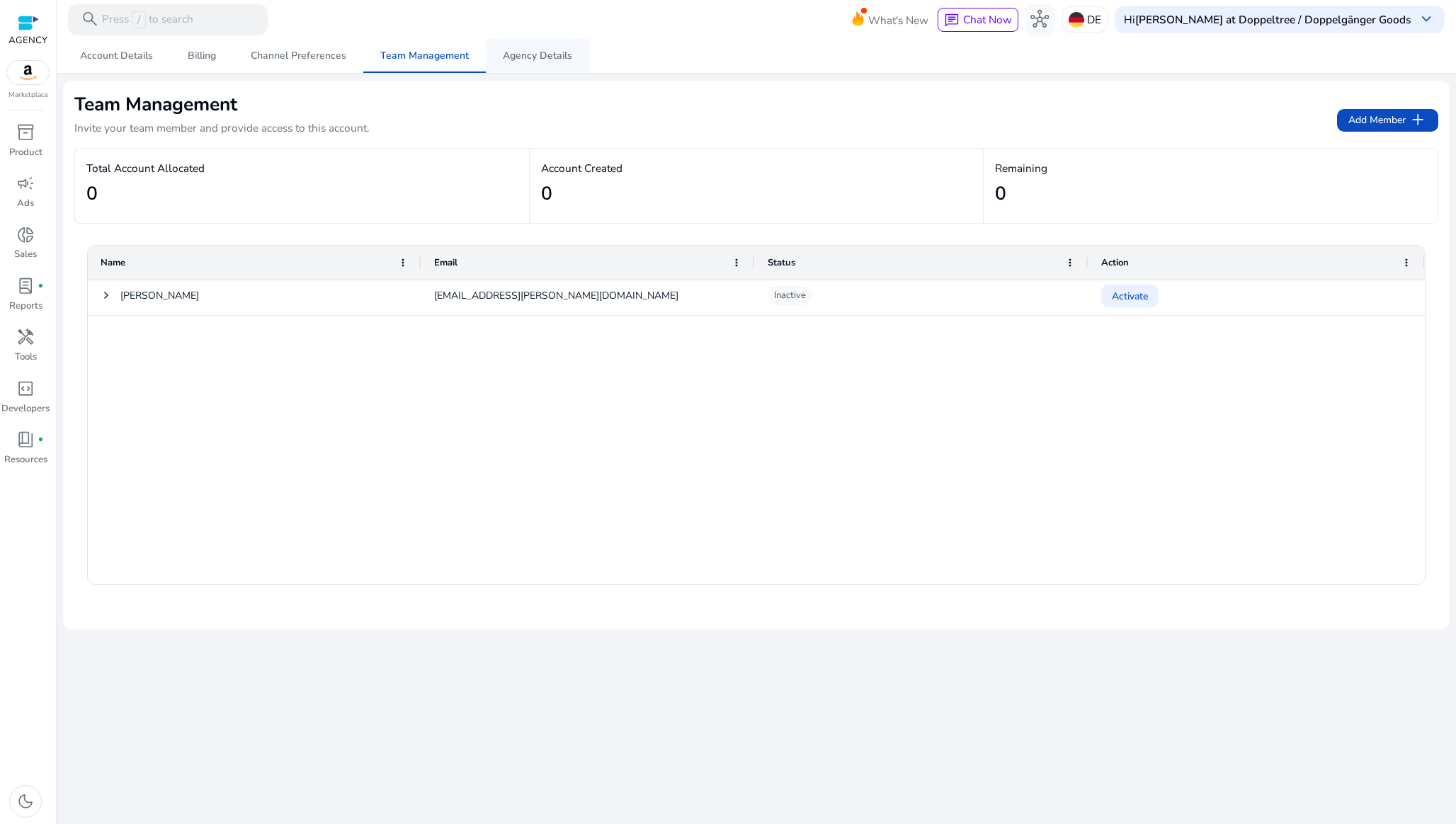
click at [538, 51] on span "Agency Details" at bounding box center [537, 56] width 69 height 10
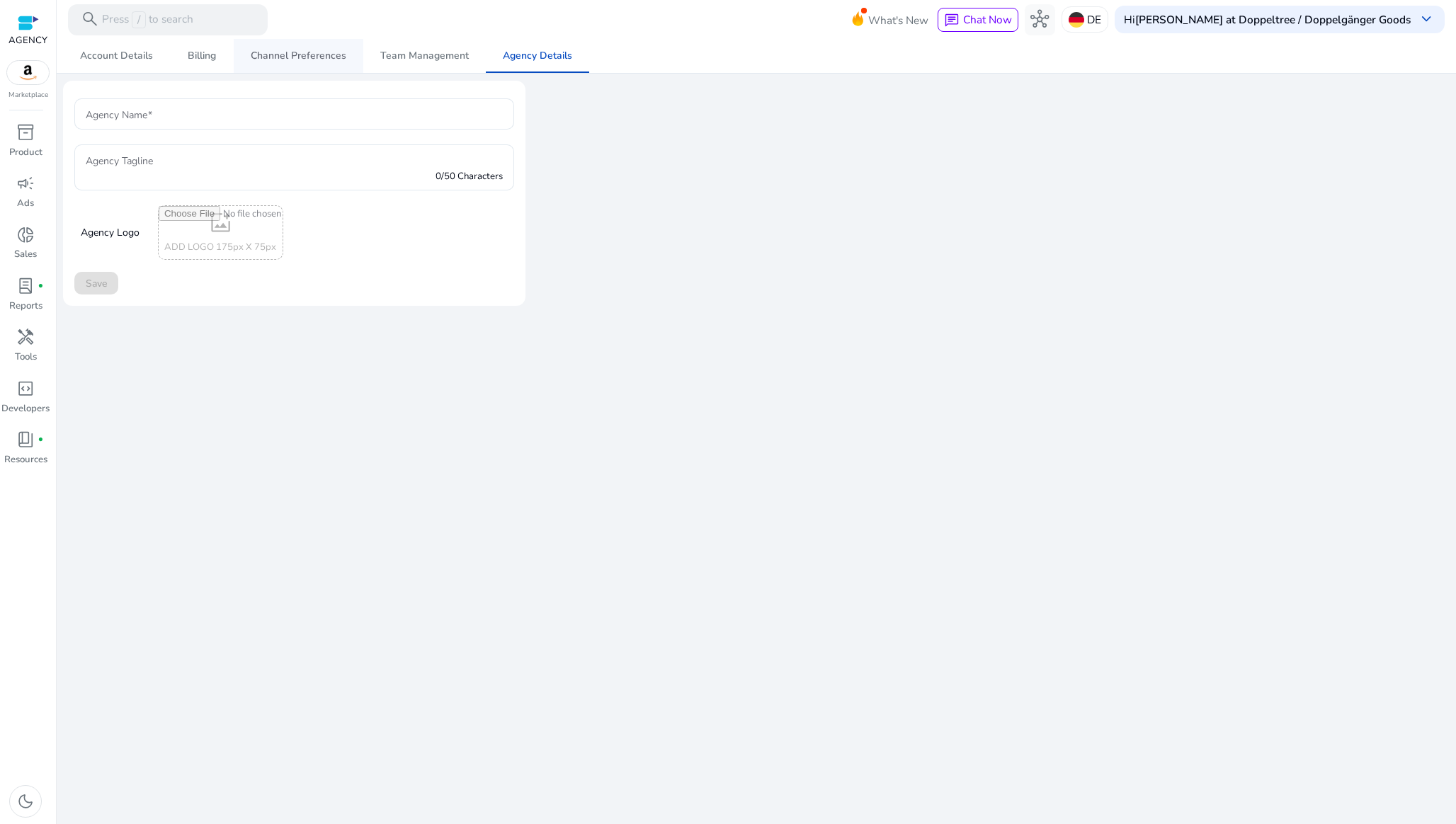
click at [315, 58] on span "Channel Preferences" at bounding box center [298, 56] width 96 height 10
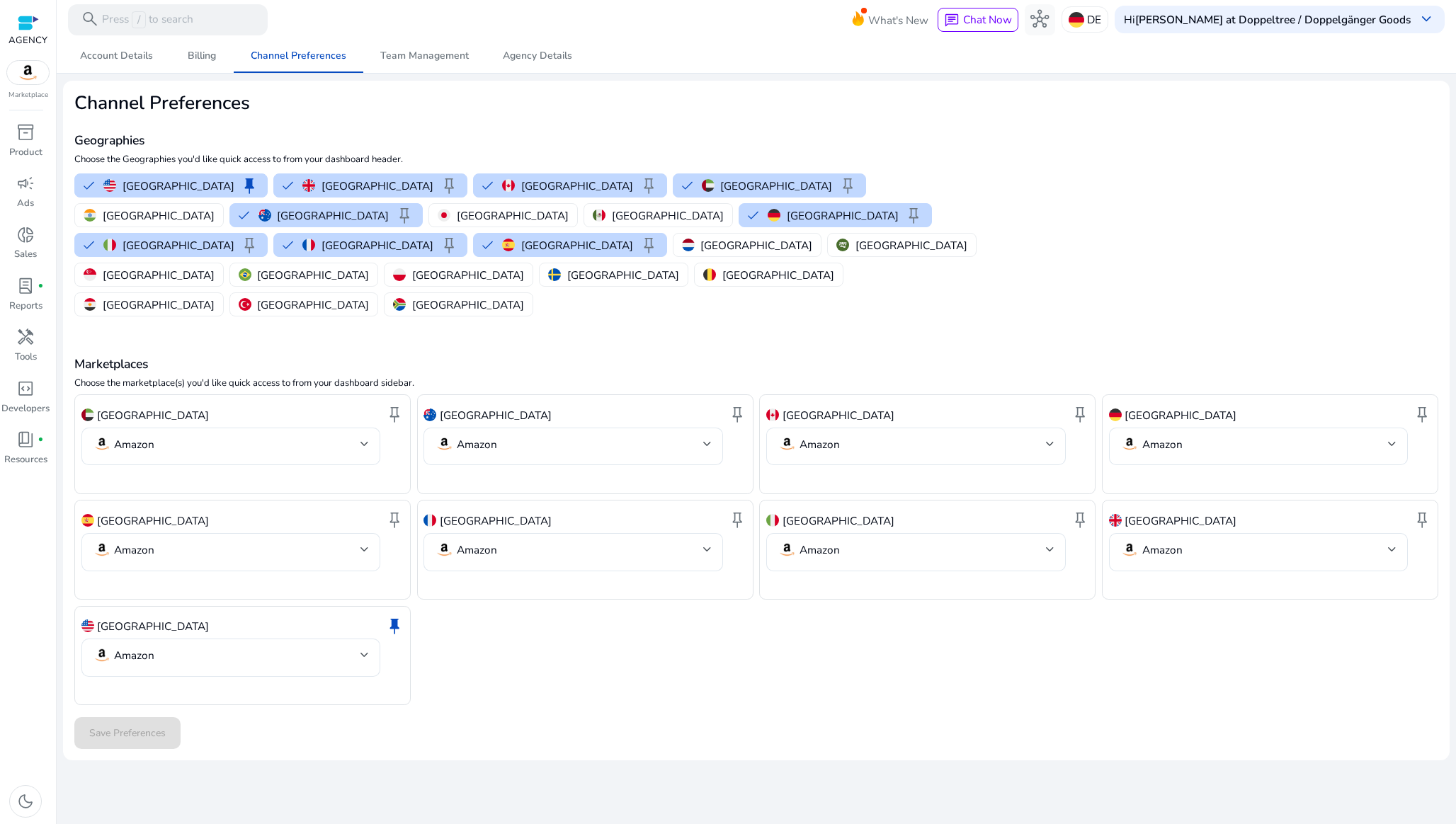
click at [34, 22] on div at bounding box center [28, 22] width 21 height 17
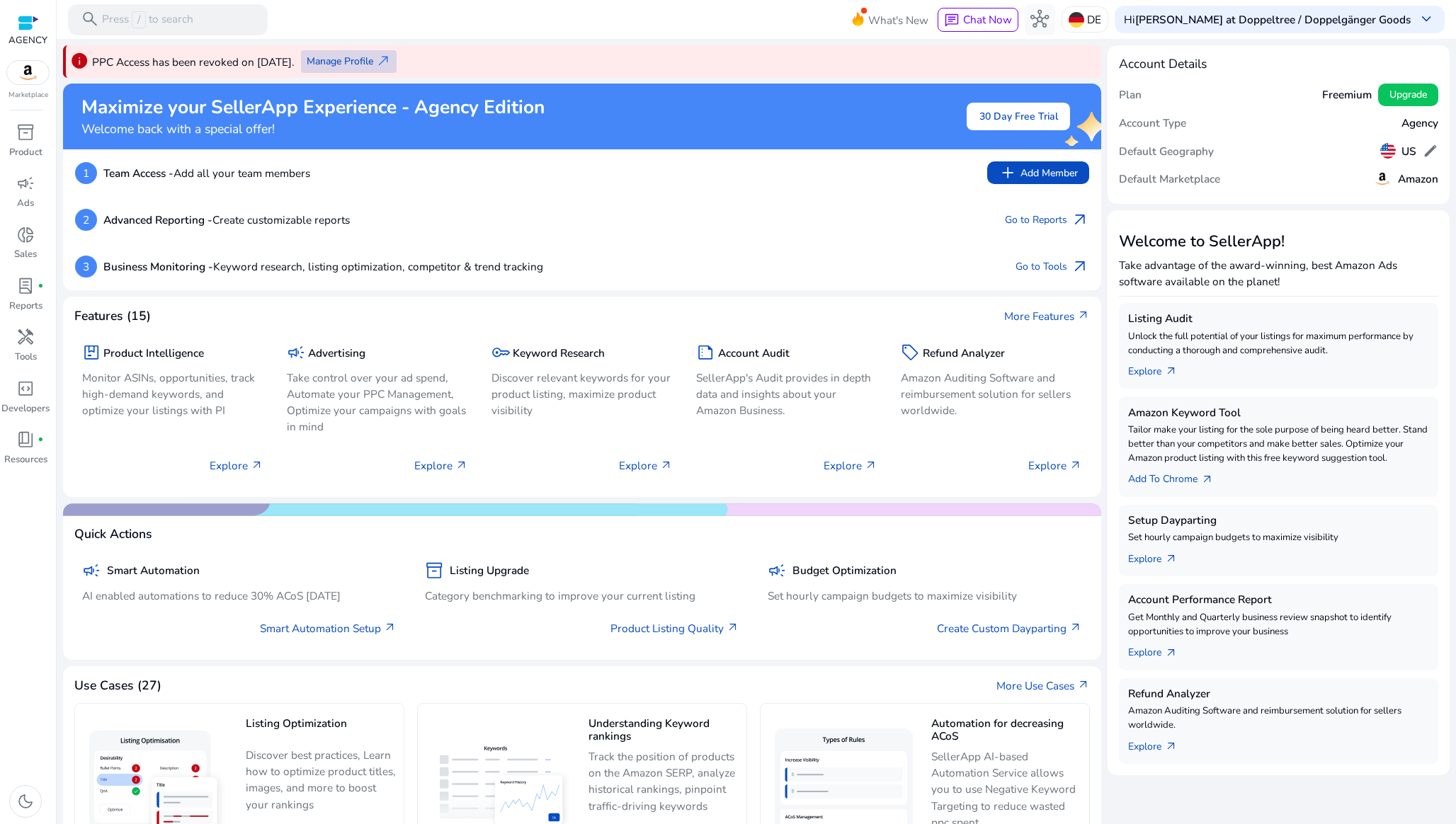
click at [368, 59] on span "Manage Profile" at bounding box center [340, 60] width 66 height 15
